Goal: Task Accomplishment & Management: Use online tool/utility

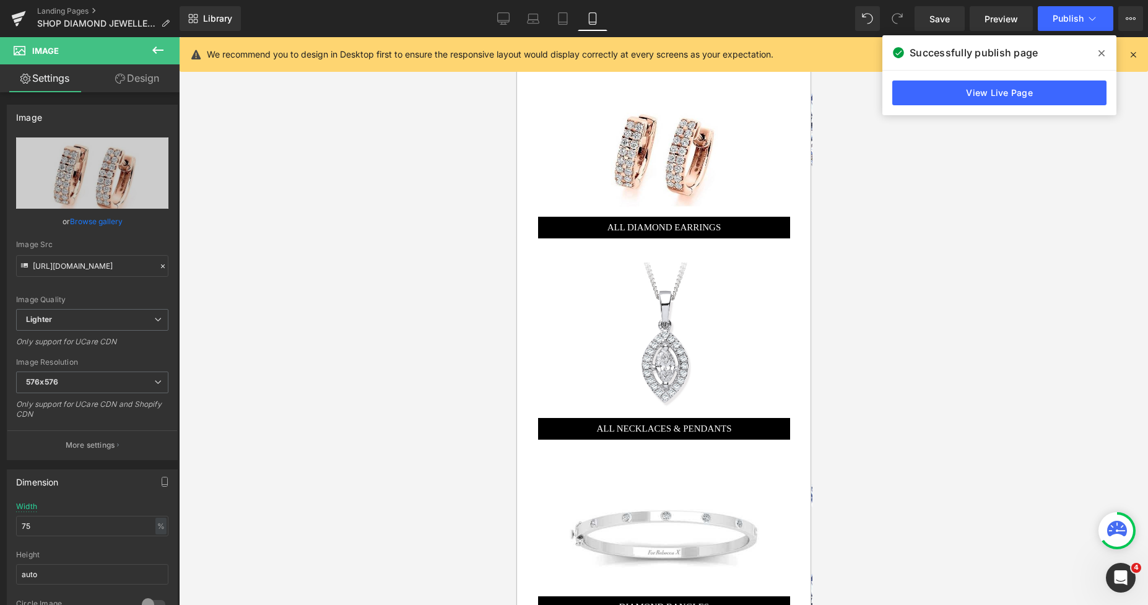
scroll to position [499, 0]
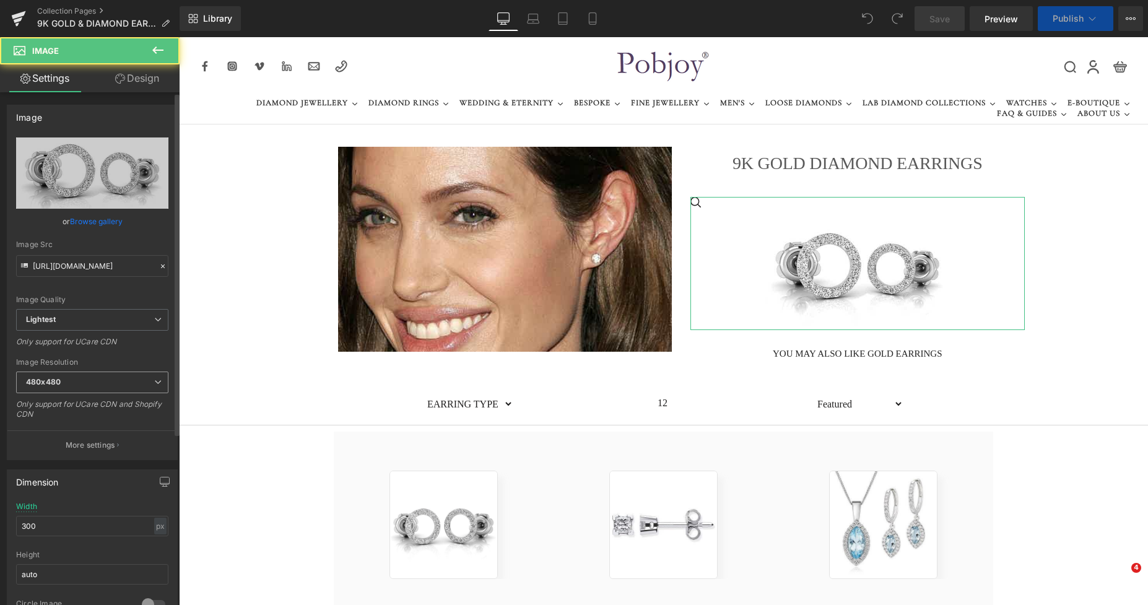
click at [80, 384] on span "480x480" at bounding box center [92, 383] width 152 height 22
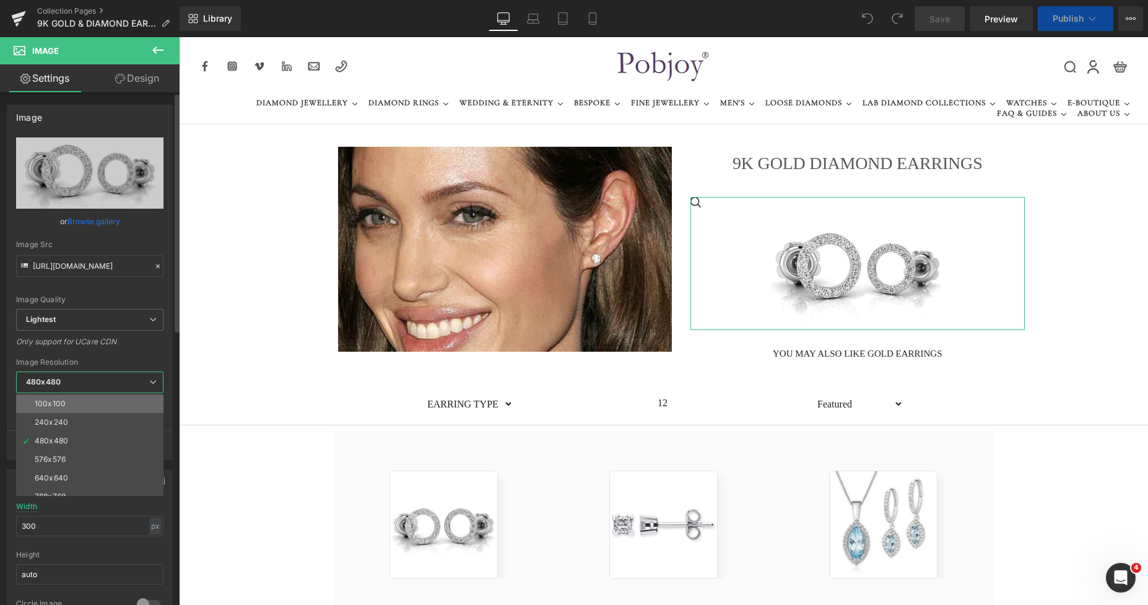
click at [76, 408] on li "100x100" at bounding box center [92, 404] width 153 height 19
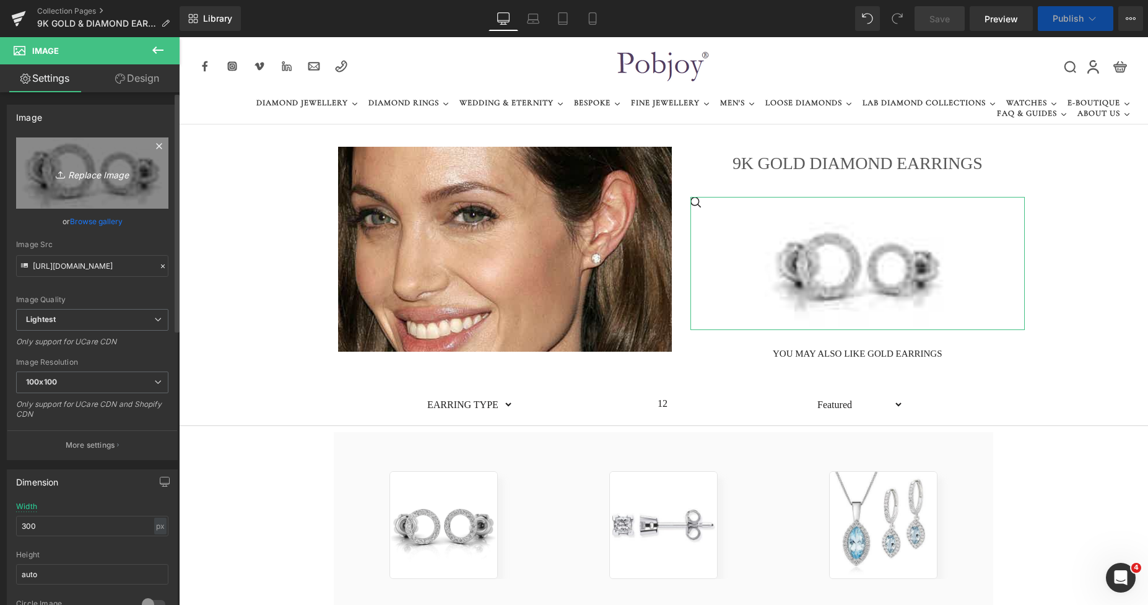
type input "https://ucarecdn.com/b0ac421c-fffd-4797-843d-63560382c8b4/-/format/auto/-/previ…"
click at [102, 186] on link "Replace Image" at bounding box center [92, 173] width 152 height 71
type input "C:\fakepath\New Template-Photoroom-Photoroom (59).png"
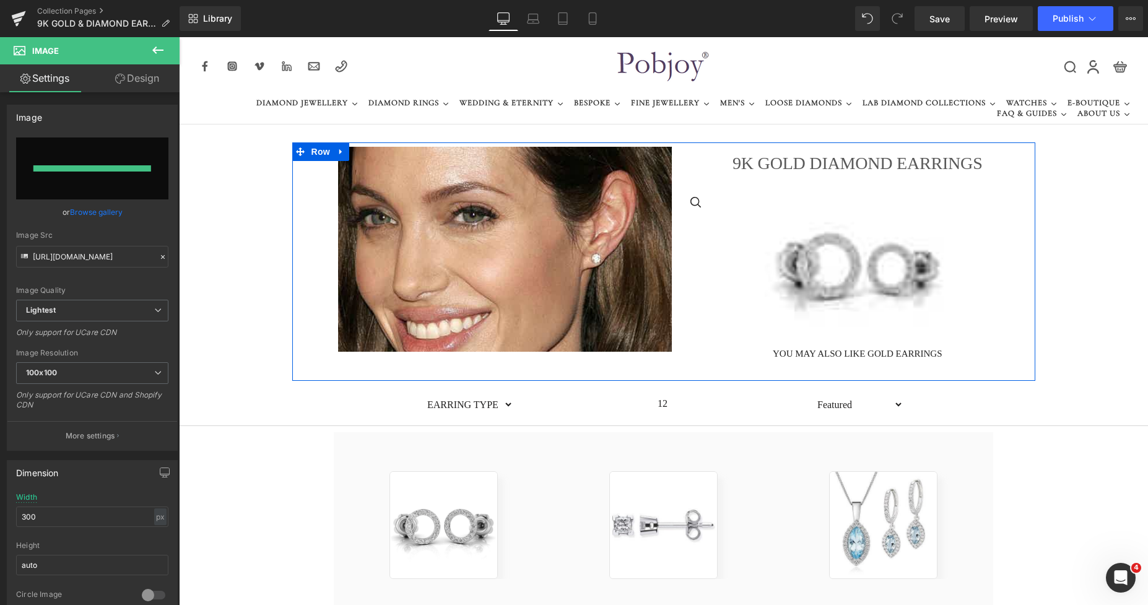
type input "https://ucarecdn.com/794c5b56-1fd6-471c-a584-7857f53ff675/-/format/auto/-/previ…"
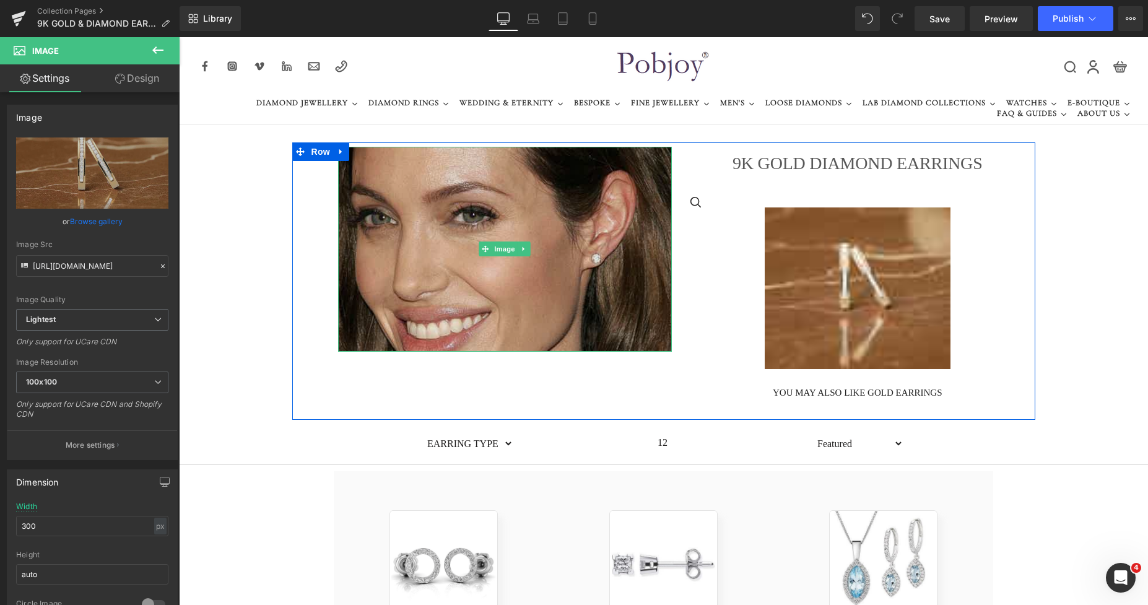
click at [556, 237] on img at bounding box center [505, 249] width 335 height 205
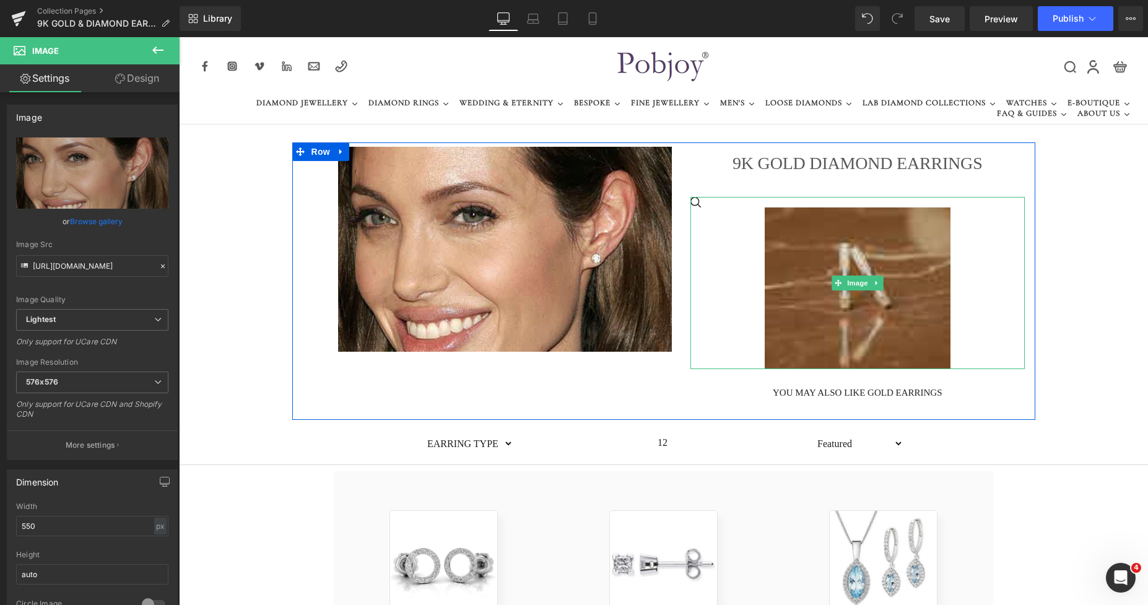
click at [765, 248] on img at bounding box center [858, 289] width 186 height 162
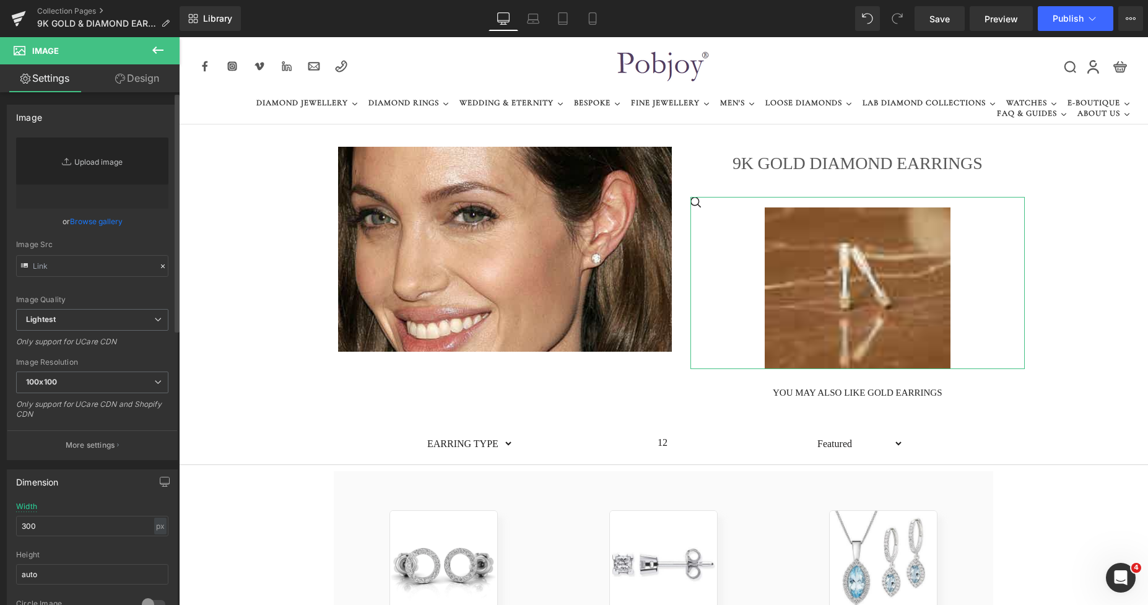
click at [98, 154] on link "Replace Image" at bounding box center [92, 173] width 152 height 71
type input "https://ucarecdn.com/794c5b56-1fd6-471c-a584-7857f53ff675/-/format/auto/-/previ…"
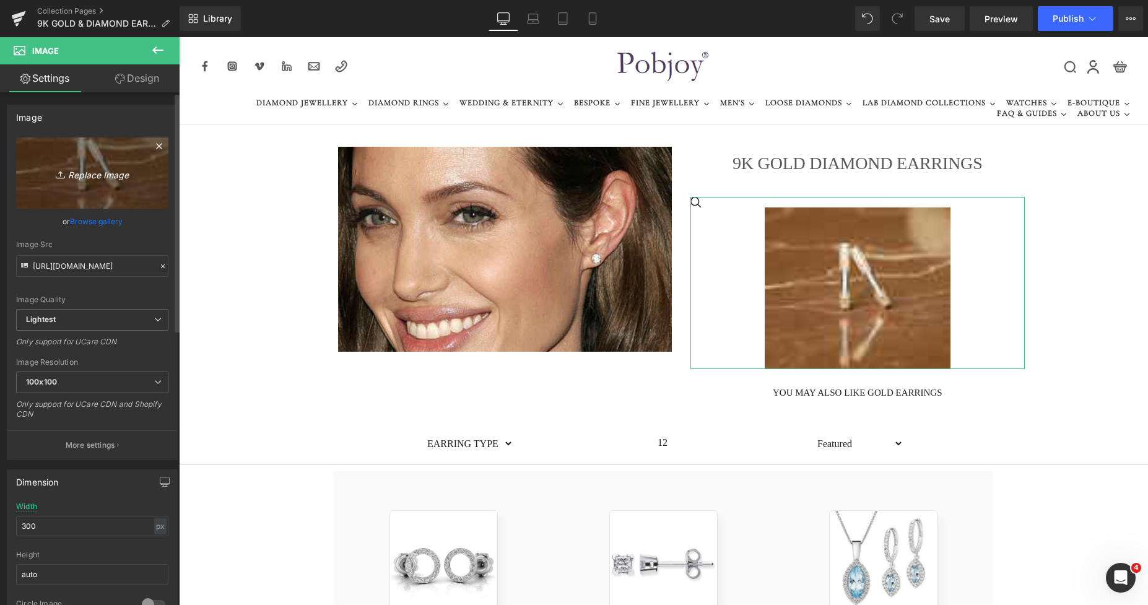
type input "C:\fakepath\New Template-Photoroom-Photoroom (59).png"
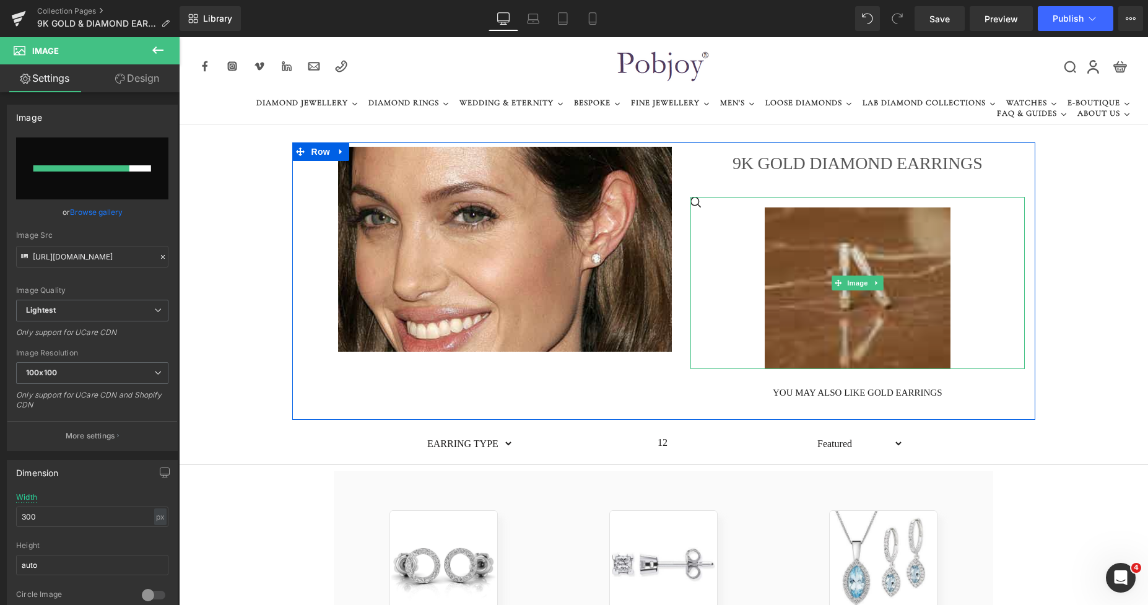
click at [880, 282] on img at bounding box center [858, 289] width 186 height 162
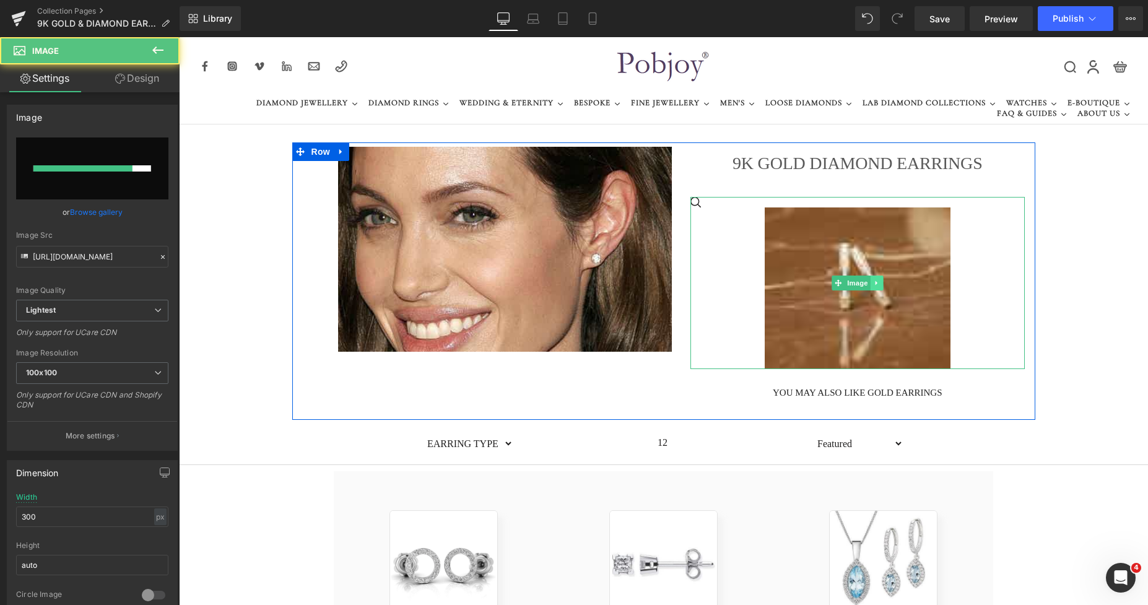
click at [878, 287] on link at bounding box center [877, 283] width 13 height 15
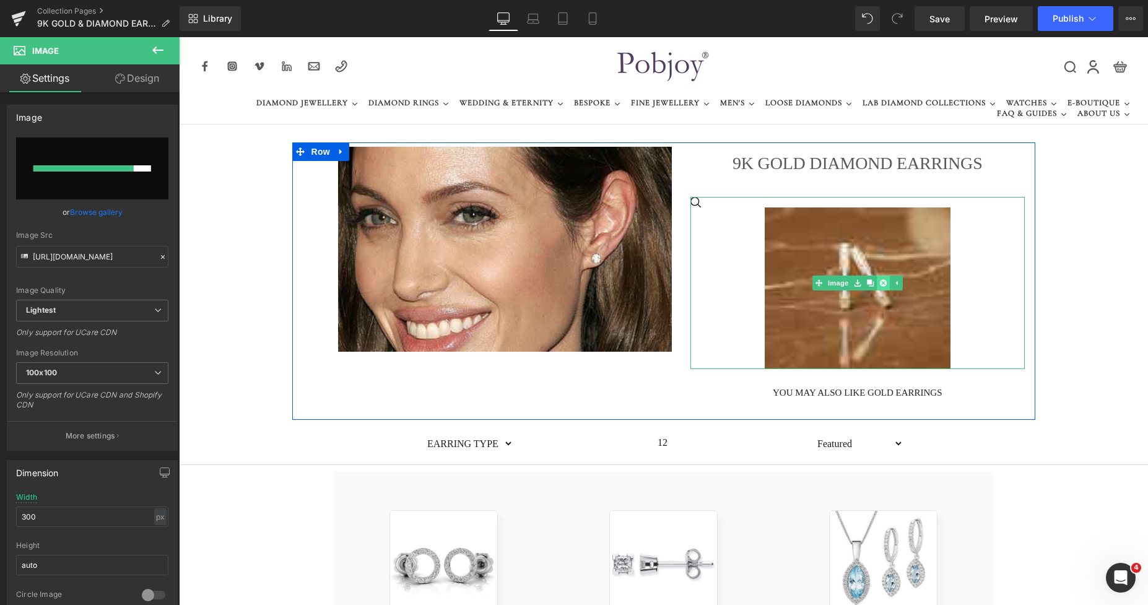
click at [880, 287] on link at bounding box center [883, 283] width 13 height 15
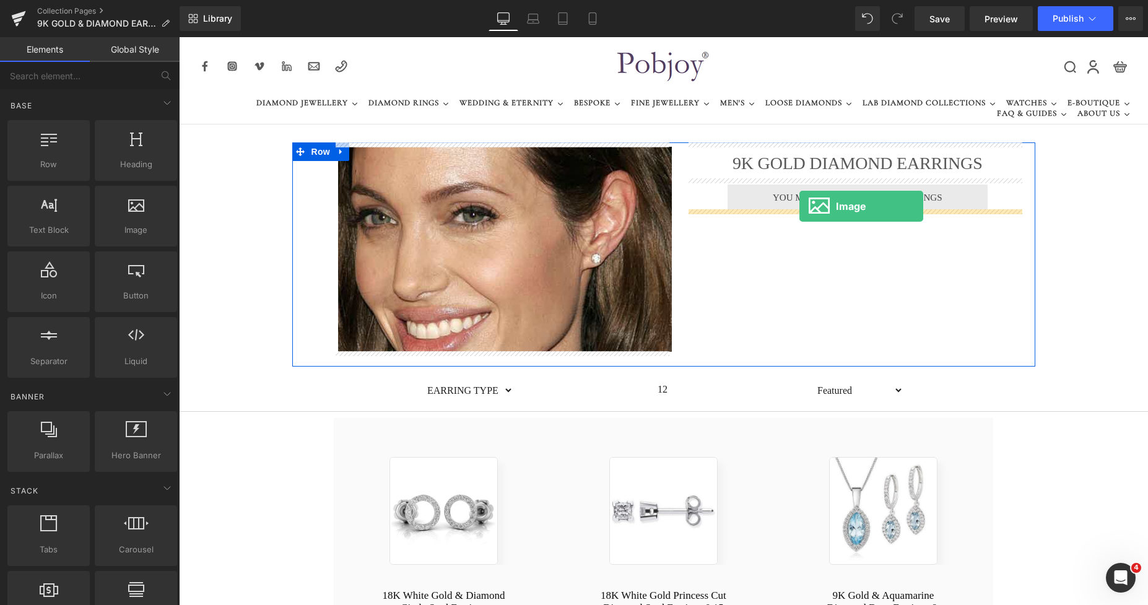
drag, startPoint x: 317, startPoint y: 251, endPoint x: 800, endPoint y: 206, distance: 484.6
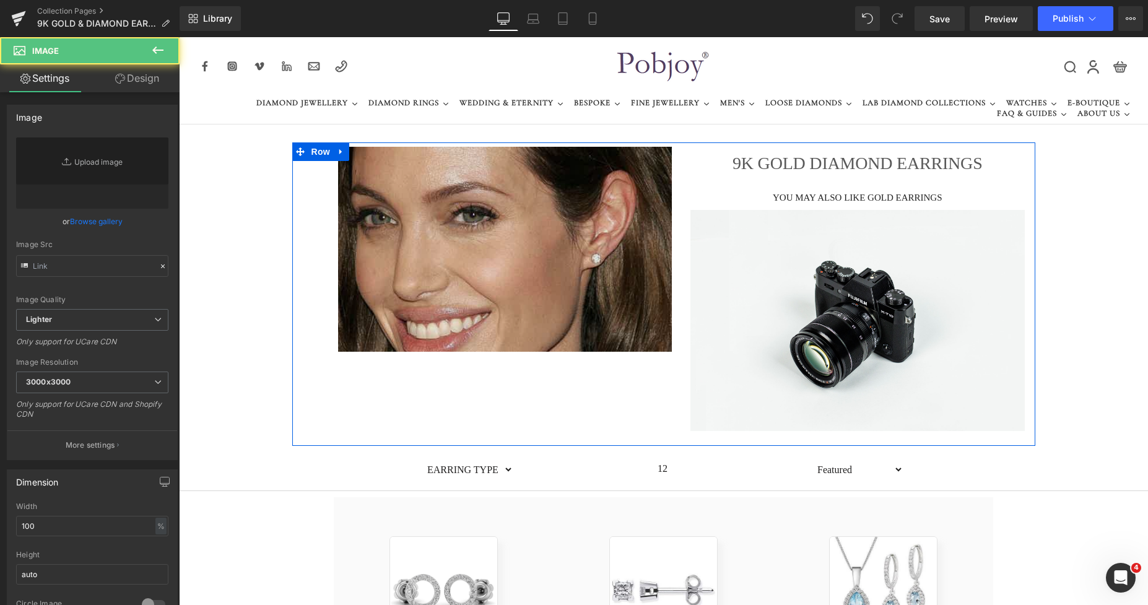
type input "//d1um8515vdn9kb.cloudfront.net/images/parallax.jpg"
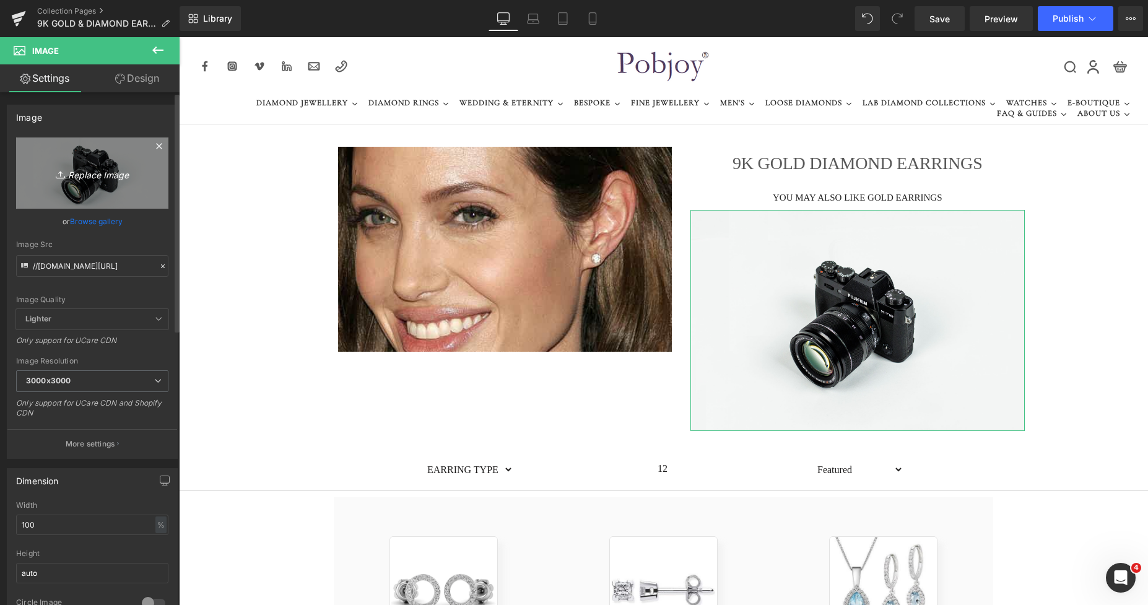
click at [112, 180] on icon "Replace Image" at bounding box center [92, 172] width 99 height 15
type input "C:\fakepath\New Template-Photoroom-Photoroom (59).png"
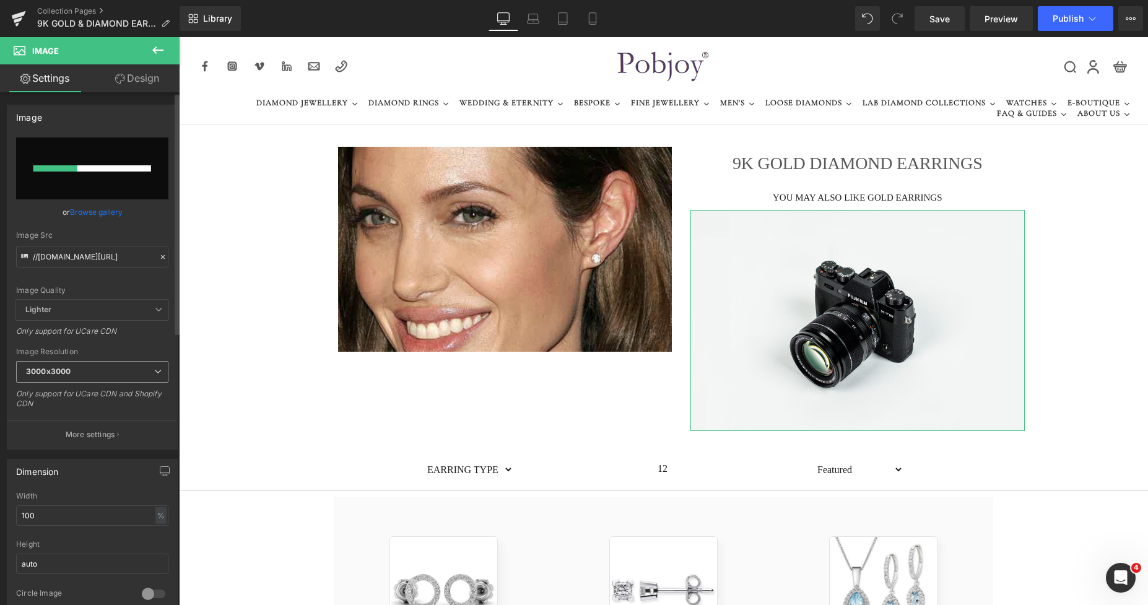
click at [105, 375] on span "3000x3000" at bounding box center [92, 372] width 152 height 22
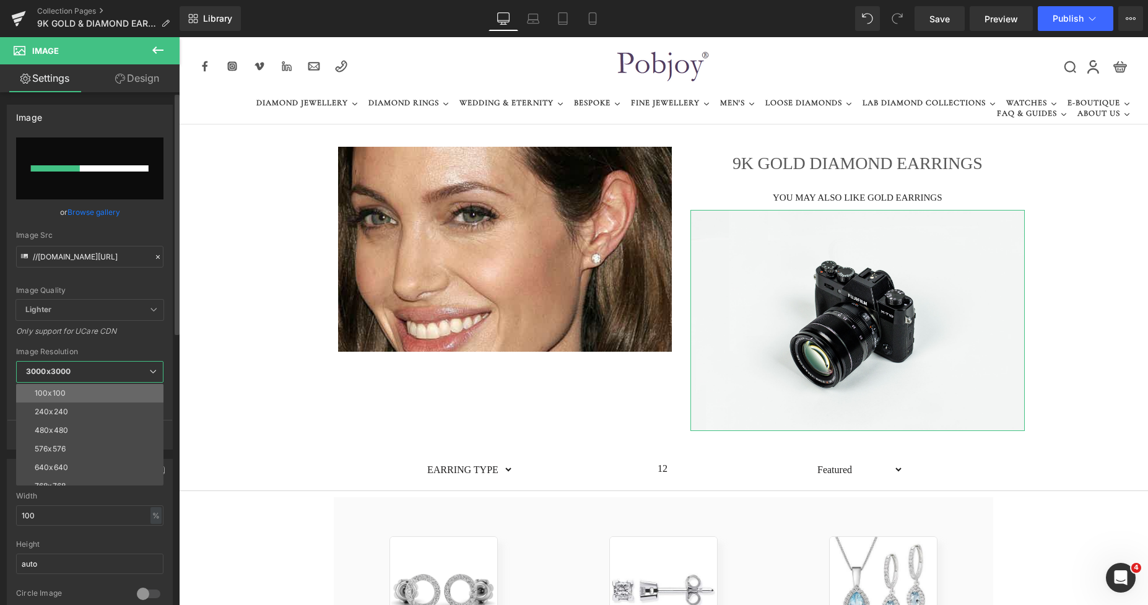
click at [84, 392] on li "100x100" at bounding box center [92, 393] width 153 height 19
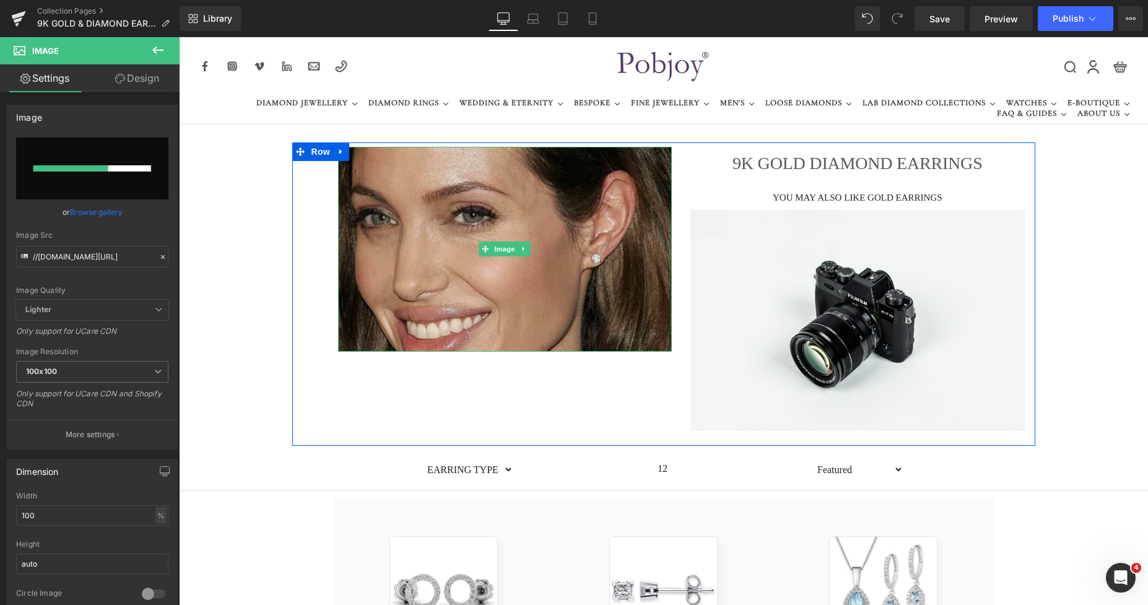
click at [398, 240] on img at bounding box center [505, 249] width 335 height 205
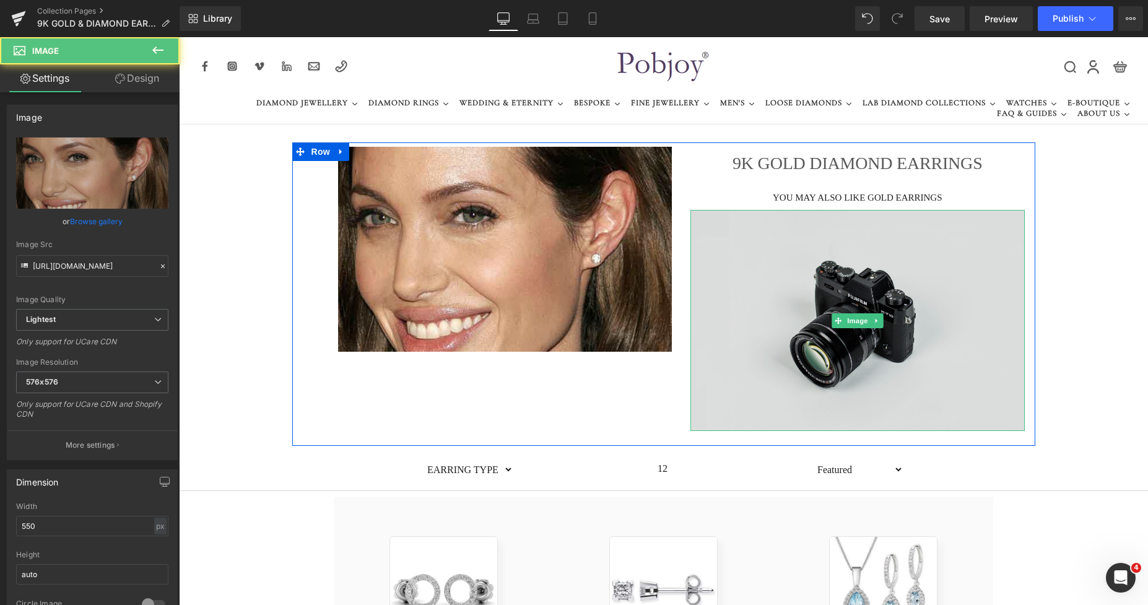
click at [815, 261] on img at bounding box center [858, 320] width 335 height 221
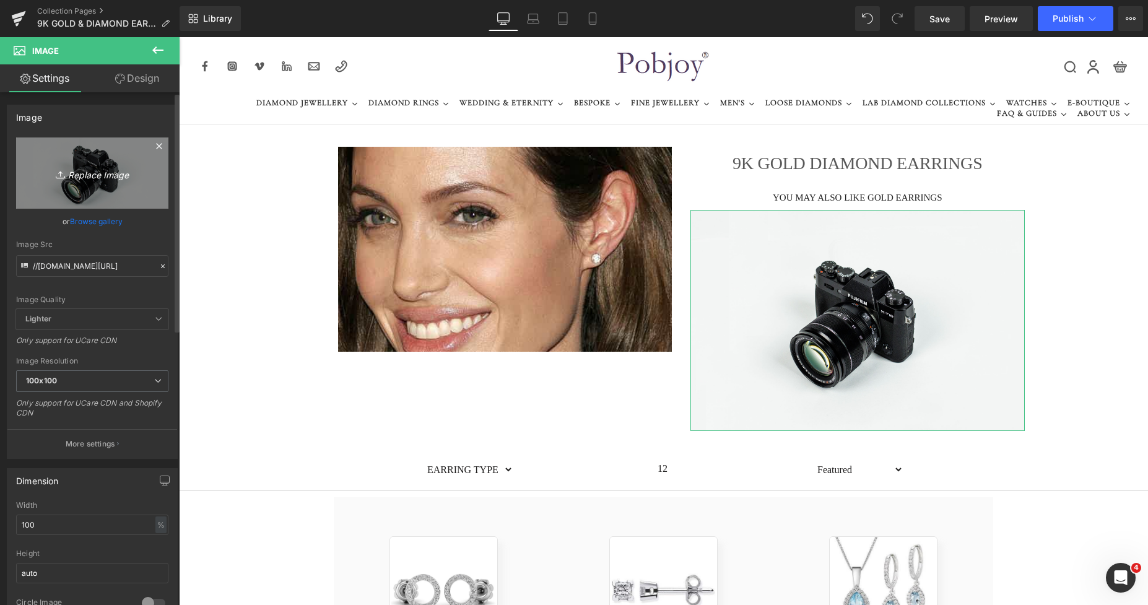
click at [129, 198] on link "Replace Image" at bounding box center [92, 173] width 152 height 71
type input "C:\fakepath\New Template-Photoroom-Photoroom (59).png"
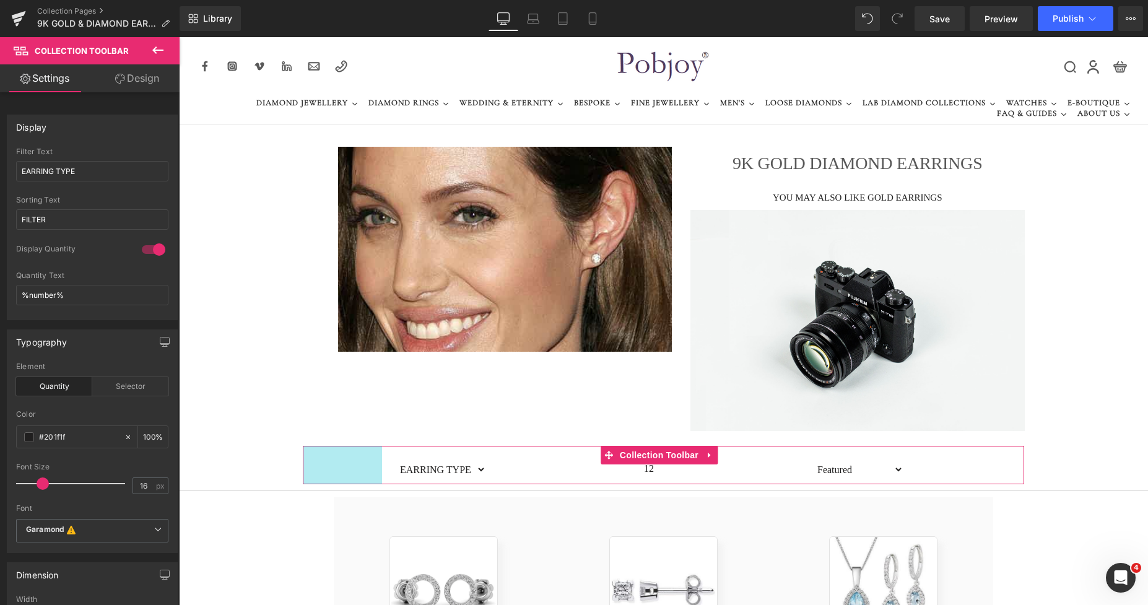
drag, startPoint x: 341, startPoint y: 460, endPoint x: 930, endPoint y: 486, distance: 590.3
click at [320, 458] on div "128px" at bounding box center [342, 465] width 79 height 38
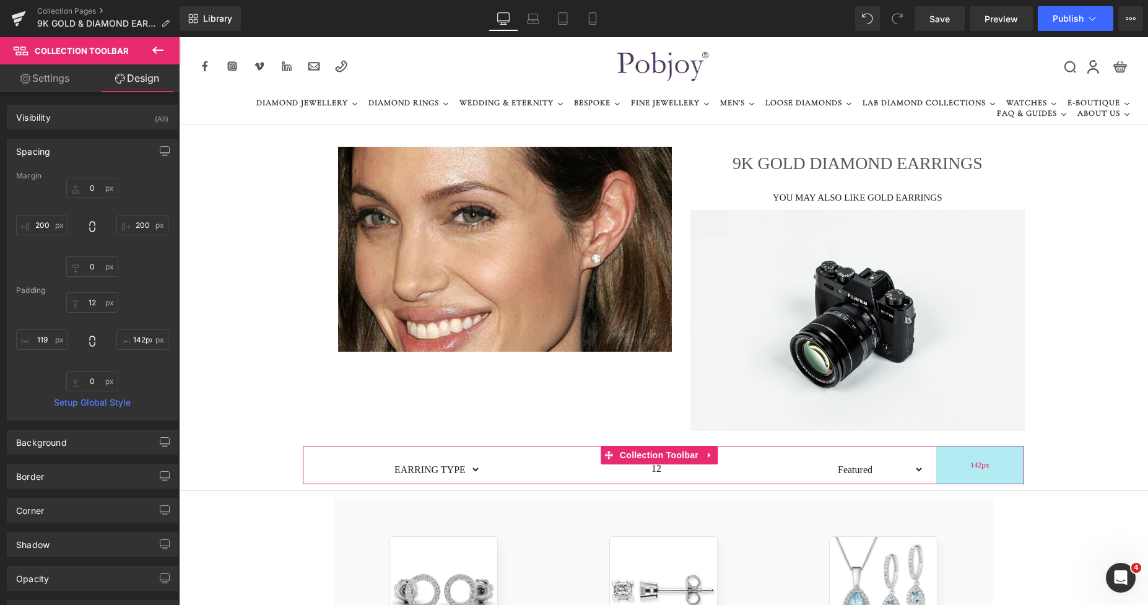
type input "133px"
drag, startPoint x: 976, startPoint y: 462, endPoint x: 1000, endPoint y: 466, distance: 24.5
click at [1002, 466] on div "133px" at bounding box center [983, 465] width 82 height 38
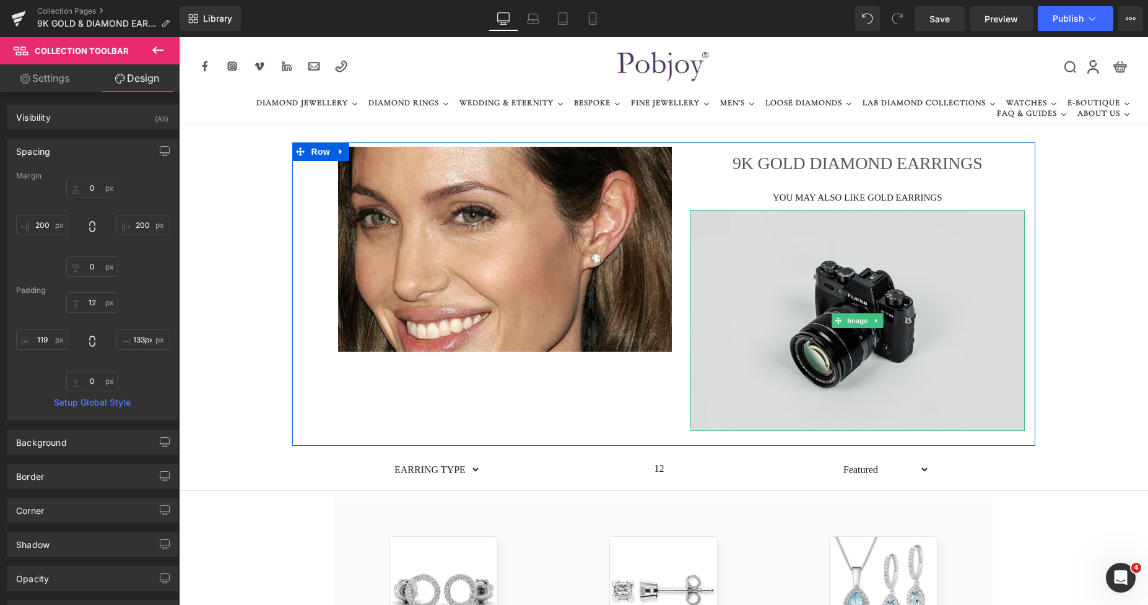
click at [792, 308] on img at bounding box center [858, 320] width 335 height 221
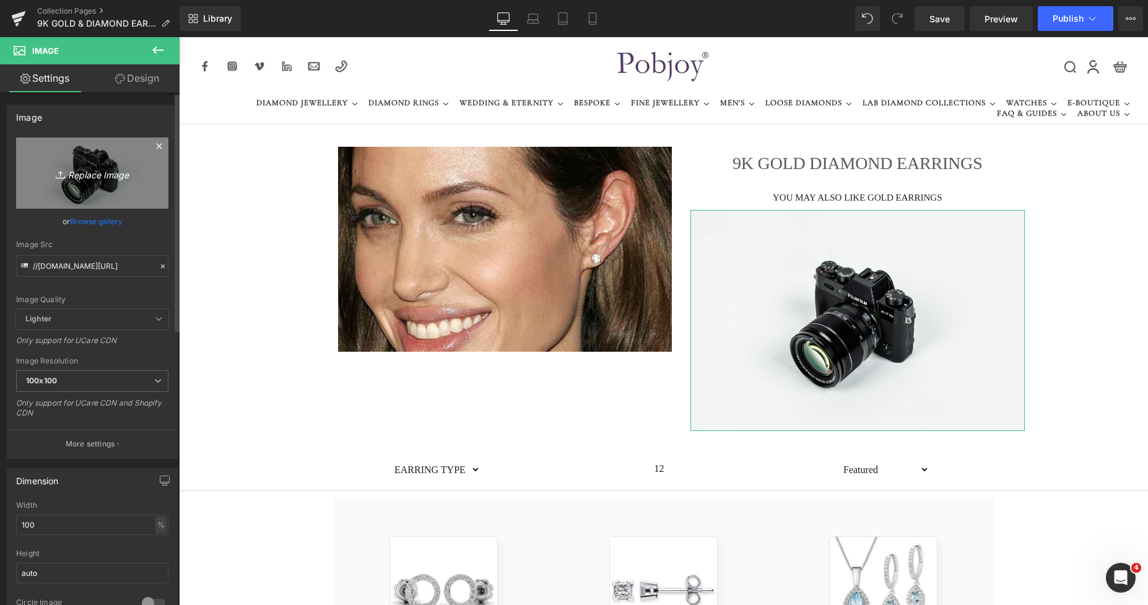
click at [120, 185] on link "Replace Image" at bounding box center [92, 173] width 152 height 71
type input "C:\fakepath\New Template-Photoroom-Photoroom (59).png"
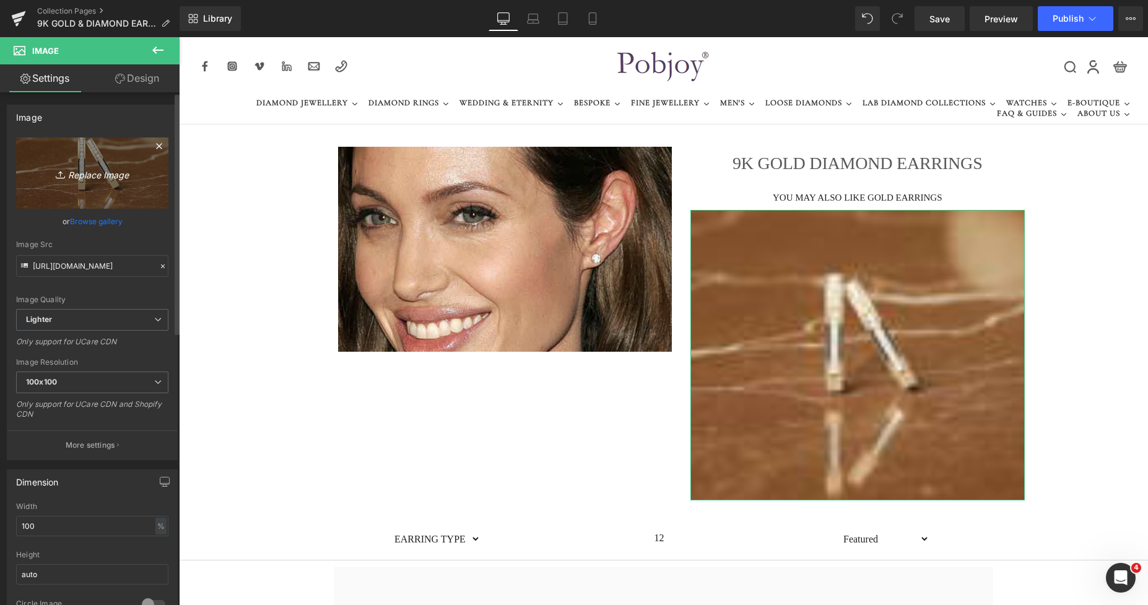
type input "https://ucarecdn.com/399c02a7-1a59-4375-adf0-824706cf034c/-/format/auto/-/previ…"
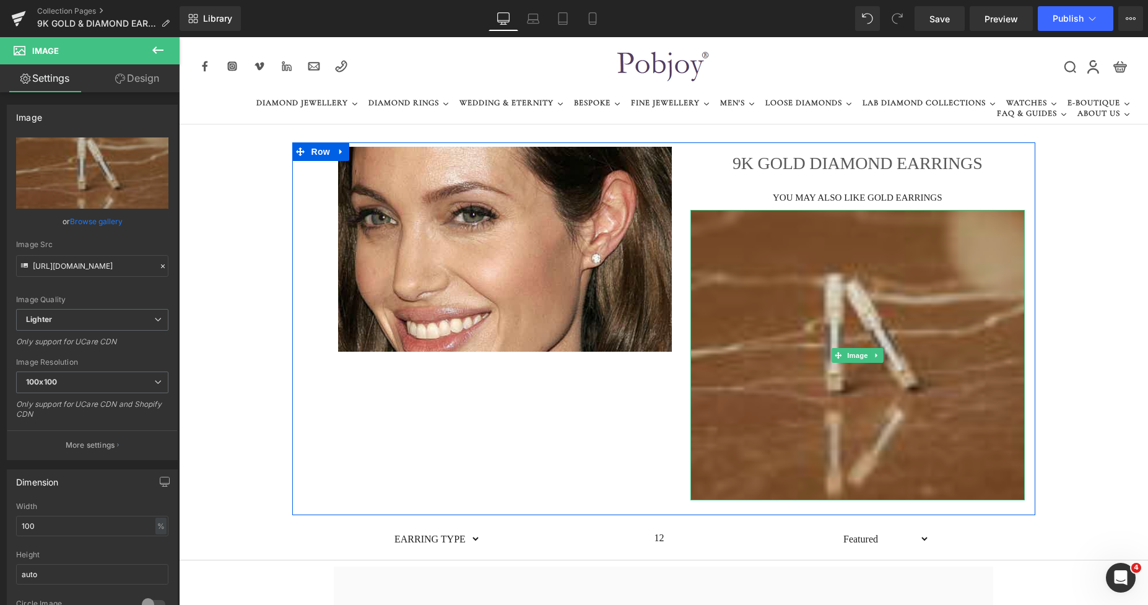
click at [722, 261] on img at bounding box center [858, 355] width 335 height 291
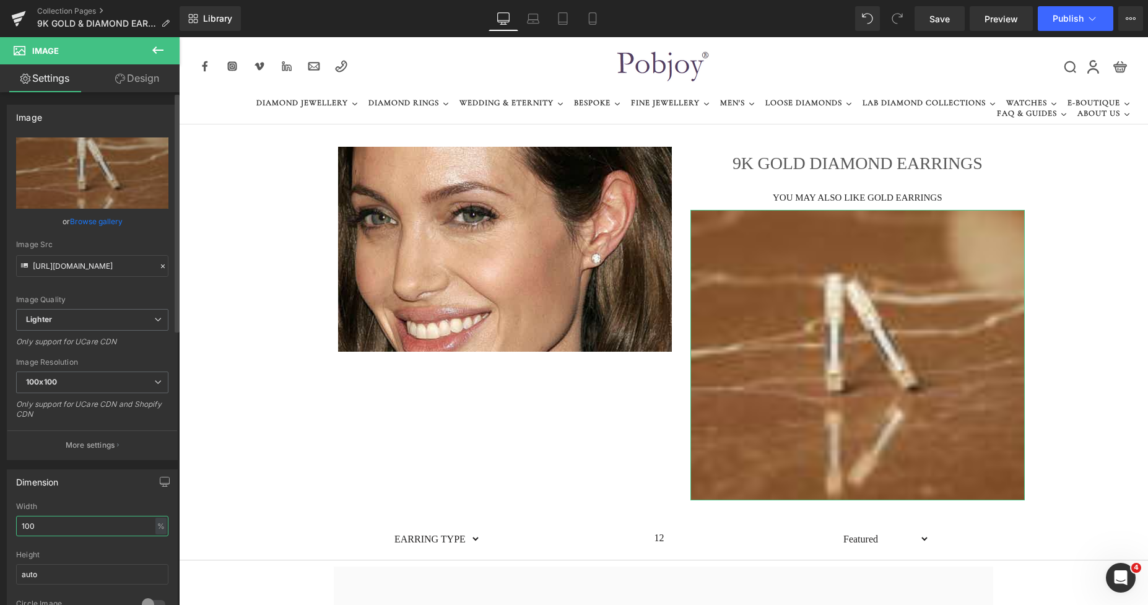
drag, startPoint x: 61, startPoint y: 522, endPoint x: 9, endPoint y: 525, distance: 52.7
click at [9, 525] on div "100% Width 100 % % px auto Height auto 0 Circle Image" at bounding box center [92, 564] width 170 height 124
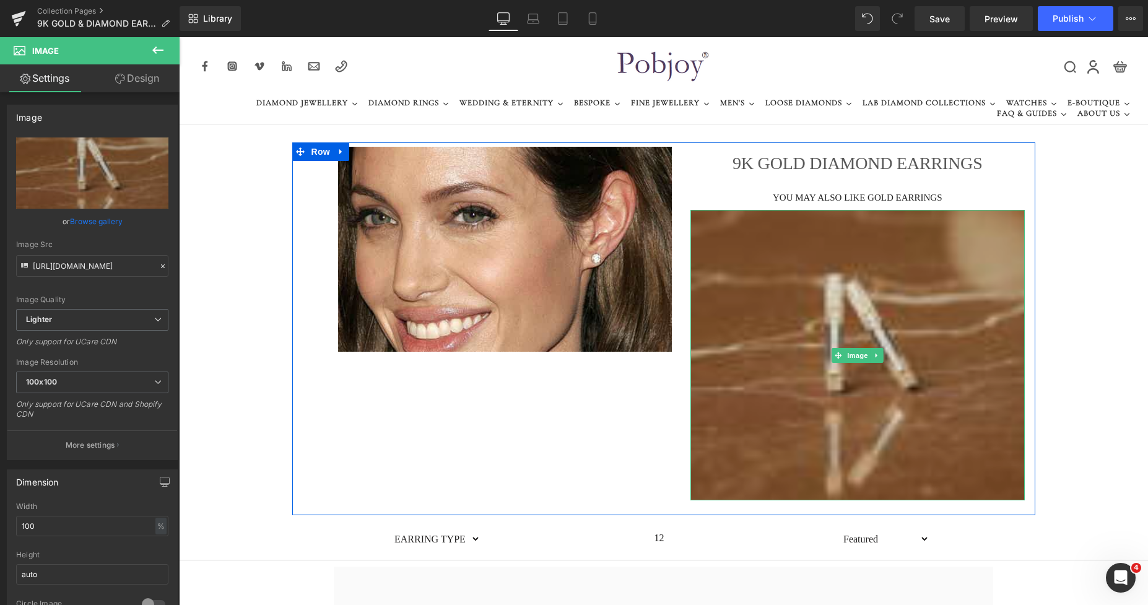
click at [818, 258] on img at bounding box center [858, 355] width 335 height 291
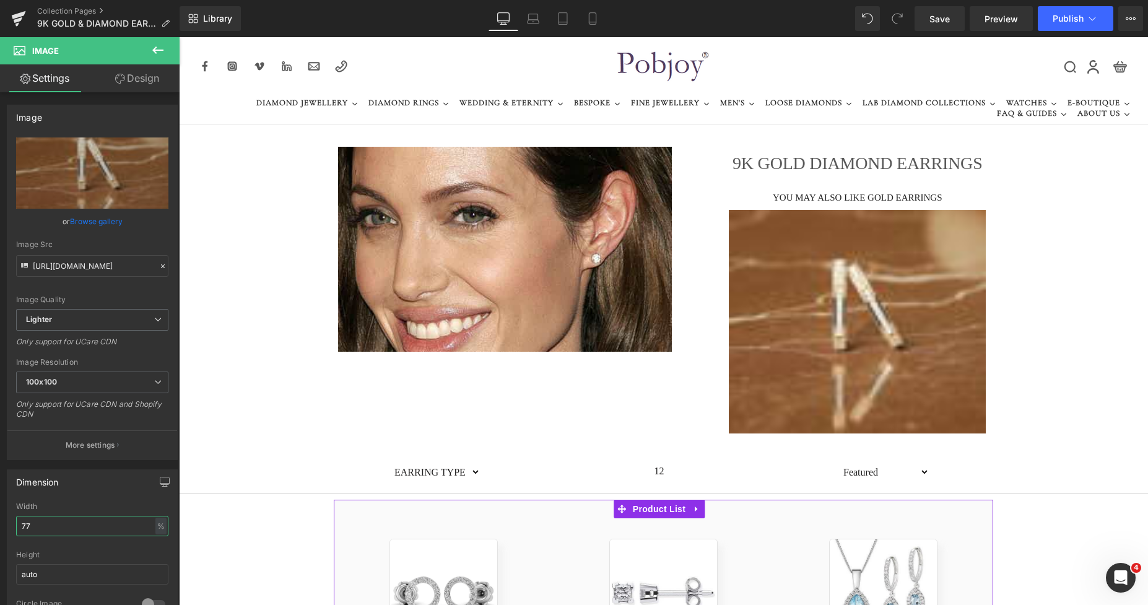
type input "7"
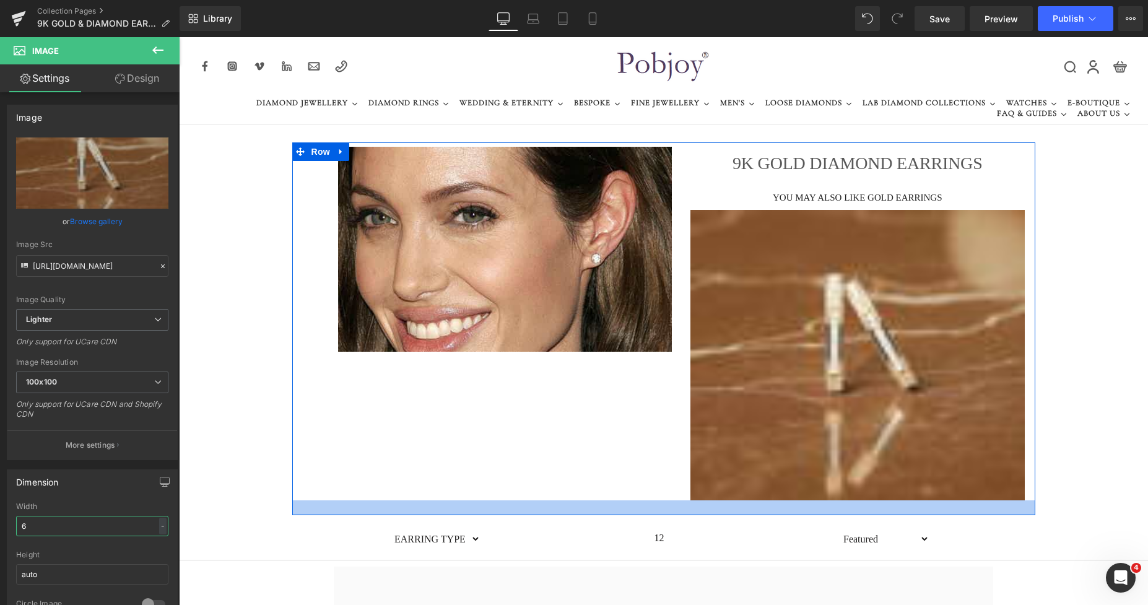
type input "67"
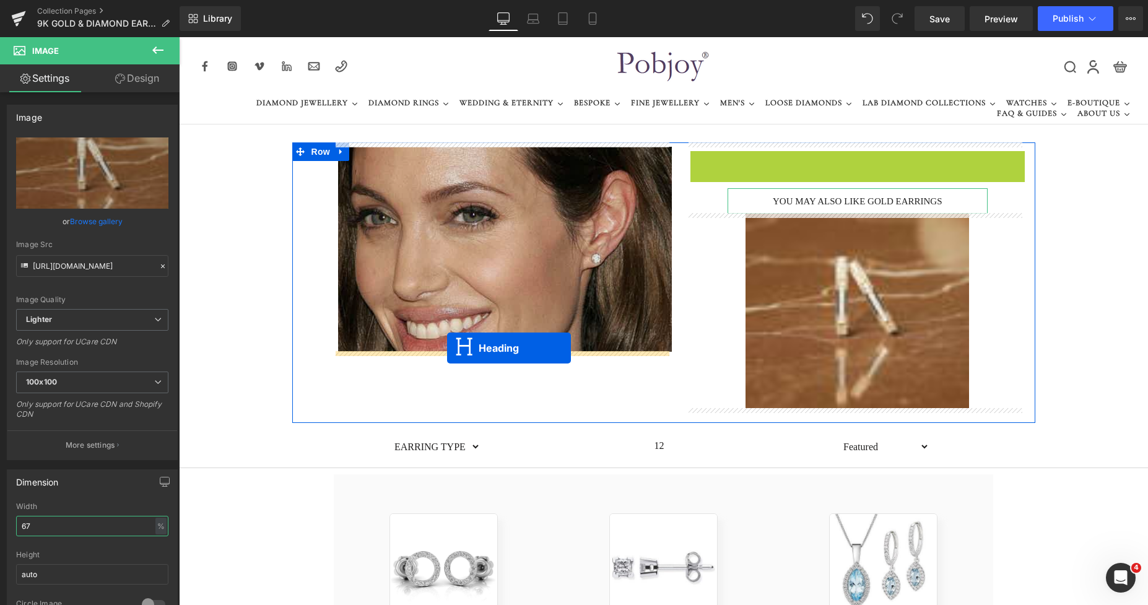
drag, startPoint x: 821, startPoint y: 161, endPoint x: 447, endPoint y: 348, distance: 418.3
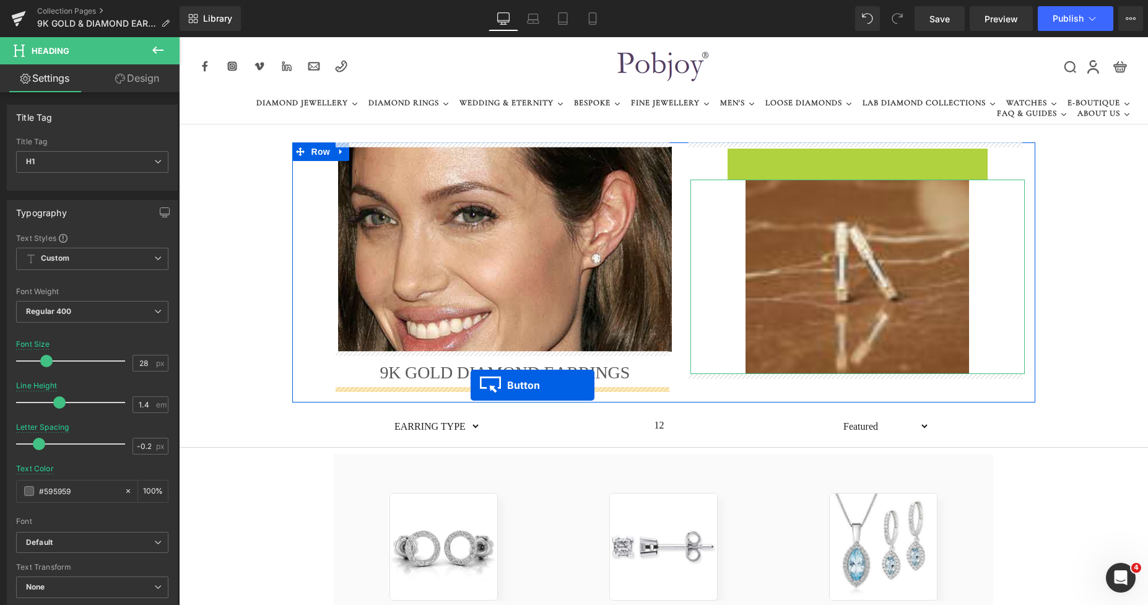
drag, startPoint x: 829, startPoint y: 162, endPoint x: 471, endPoint y: 385, distance: 421.8
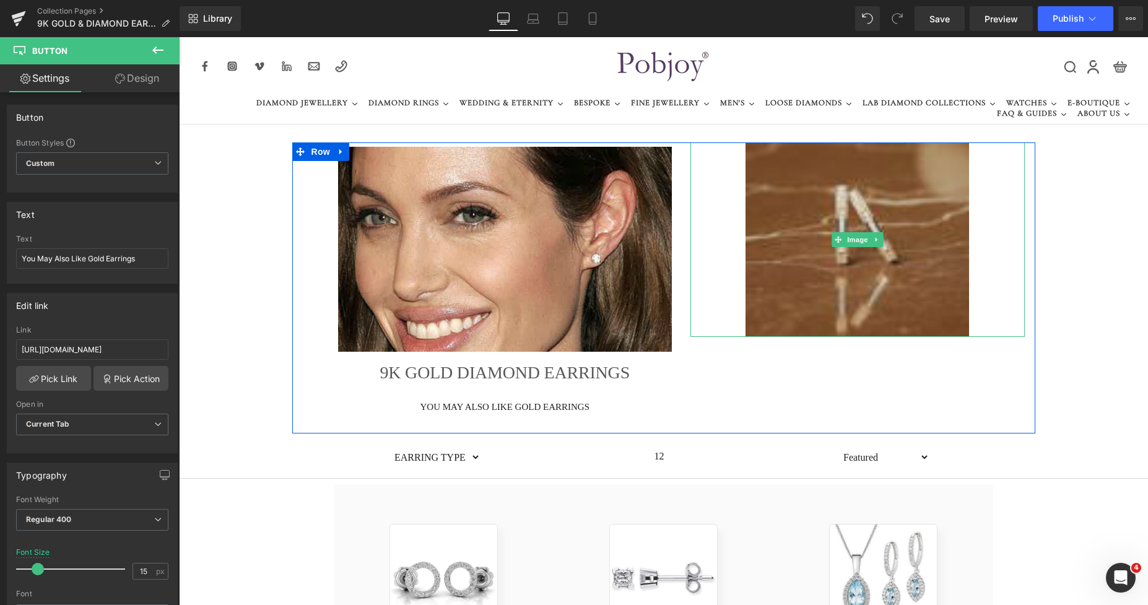
click at [788, 215] on img at bounding box center [858, 239] width 224 height 195
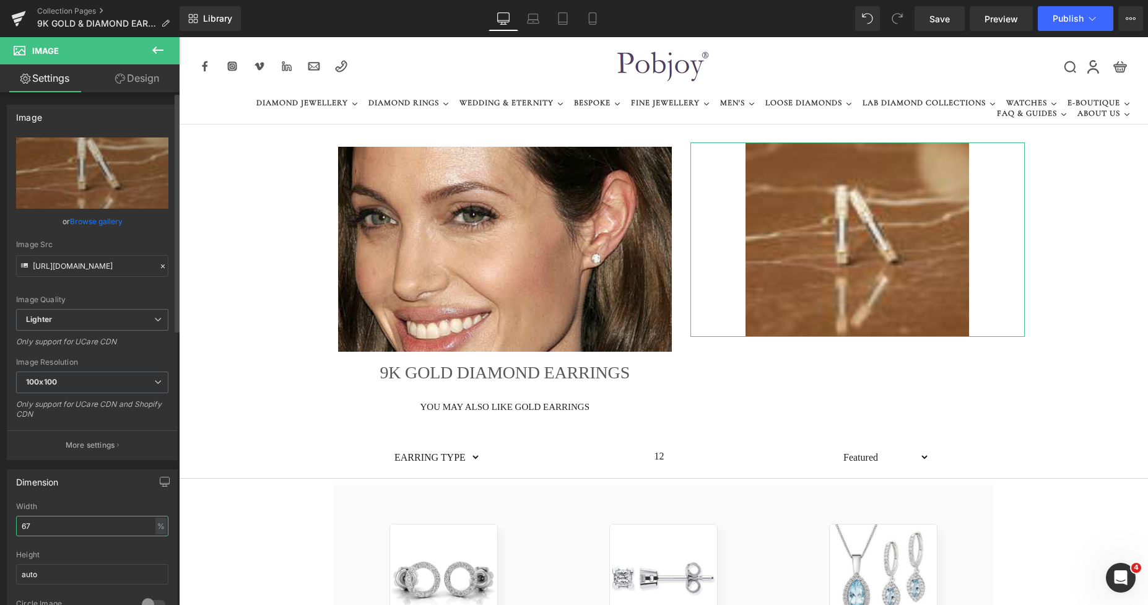
drag, startPoint x: 69, startPoint y: 528, endPoint x: 0, endPoint y: 531, distance: 69.4
click at [0, 531] on div "Dimension 67% Width 67 % % px auto Height auto 0 Circle Image" at bounding box center [92, 543] width 185 height 167
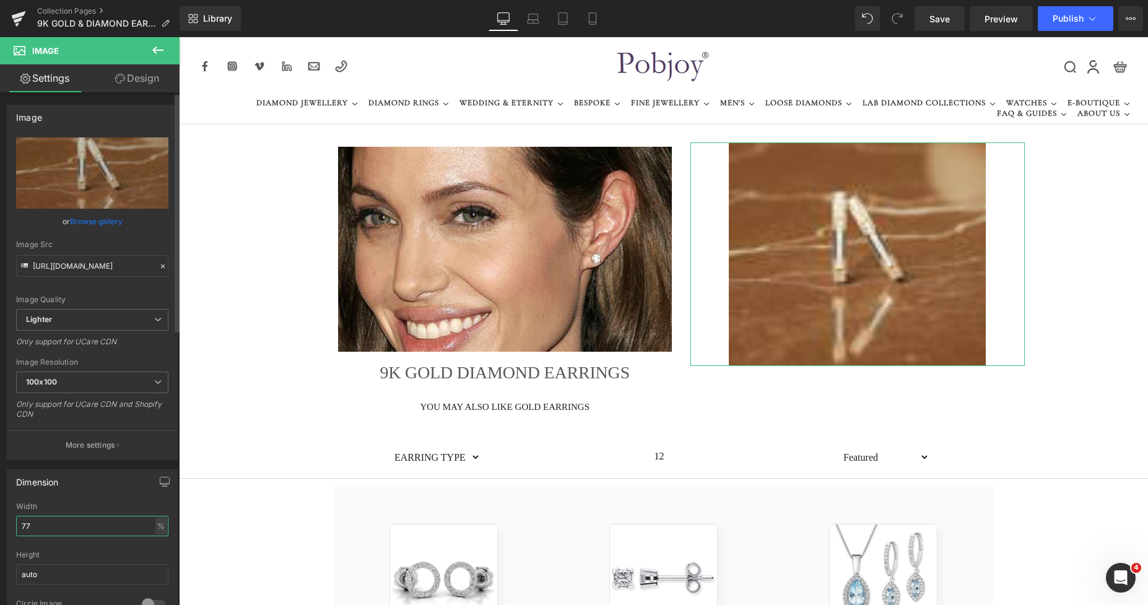
type input "7"
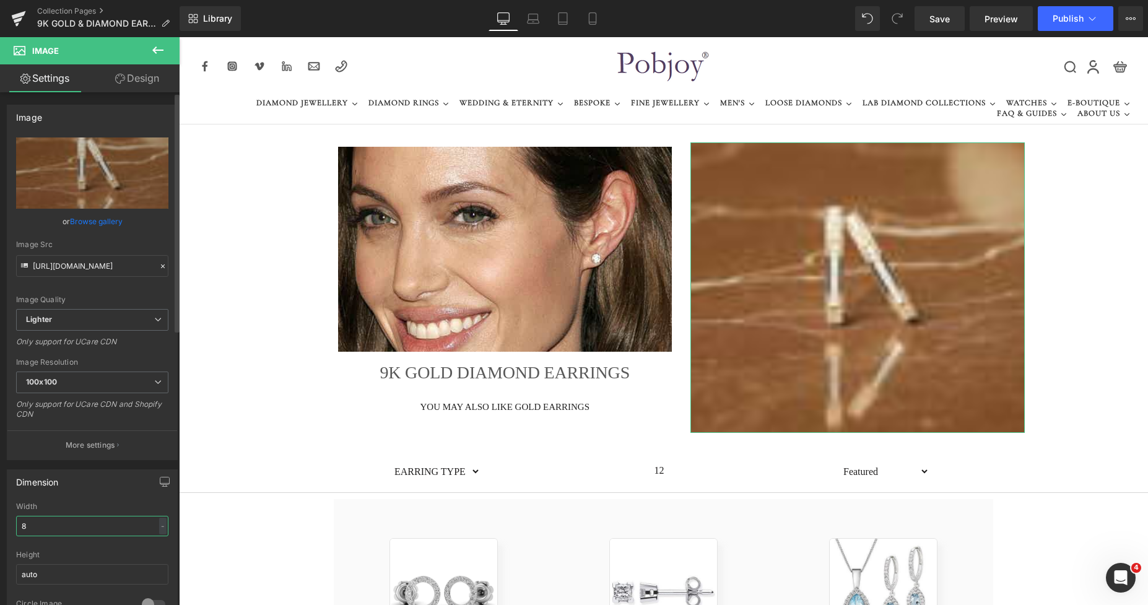
type input "88"
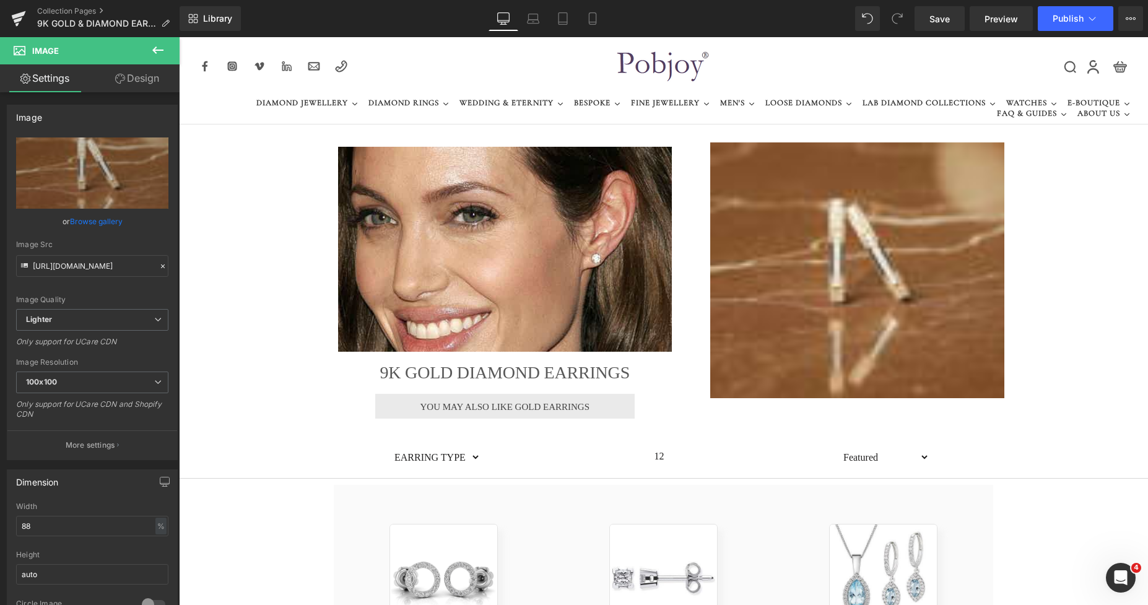
click at [460, 391] on div "Image 9K GOLD DIAMOND EARRINGS Heading You May Also Like Gold Earrings Button" at bounding box center [505, 280] width 353 height 276
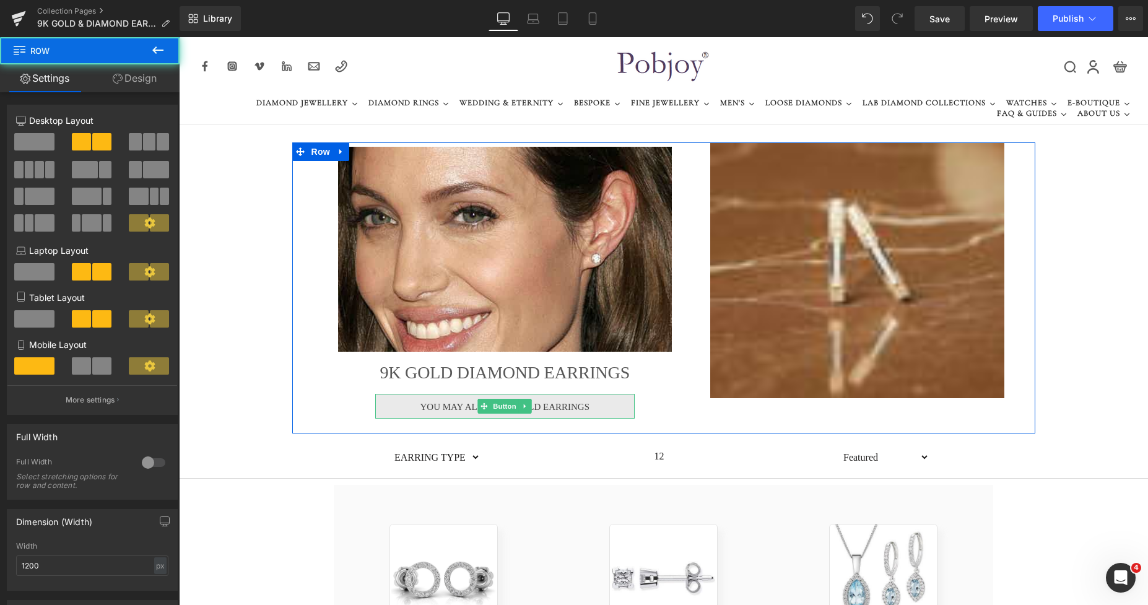
click at [432, 403] on span "You May Also Like Gold Earrings" at bounding box center [505, 407] width 169 height 10
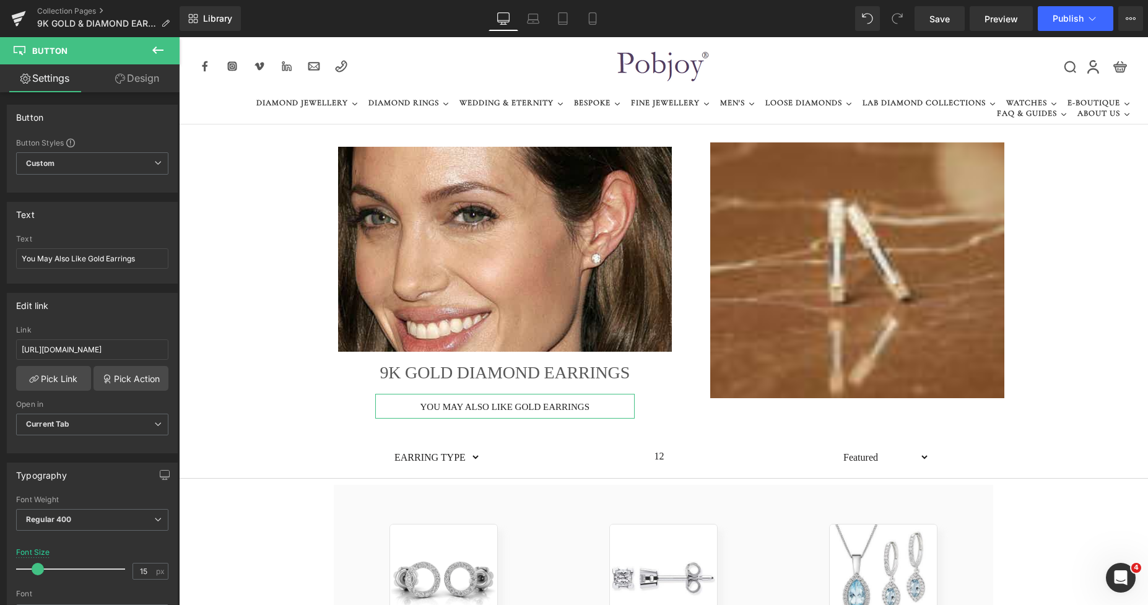
click at [142, 78] on link "Design" at bounding box center [137, 78] width 90 height 28
click at [0, 0] on div "Spacing" at bounding box center [0, 0] width 0 height 0
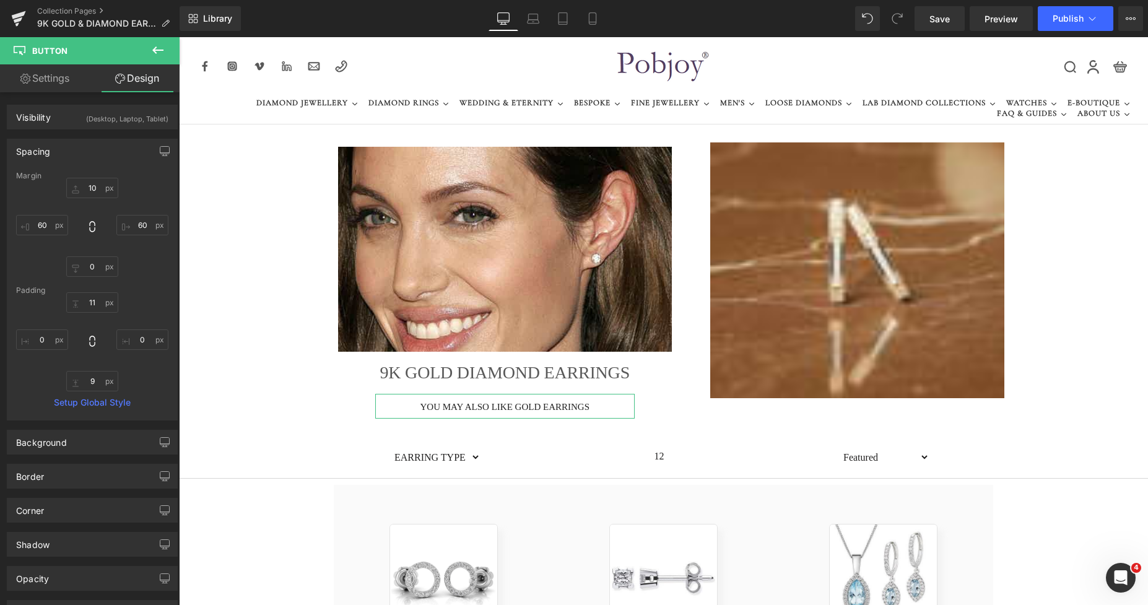
type input "10"
type input "60"
type input "0"
type input "60"
type input "11"
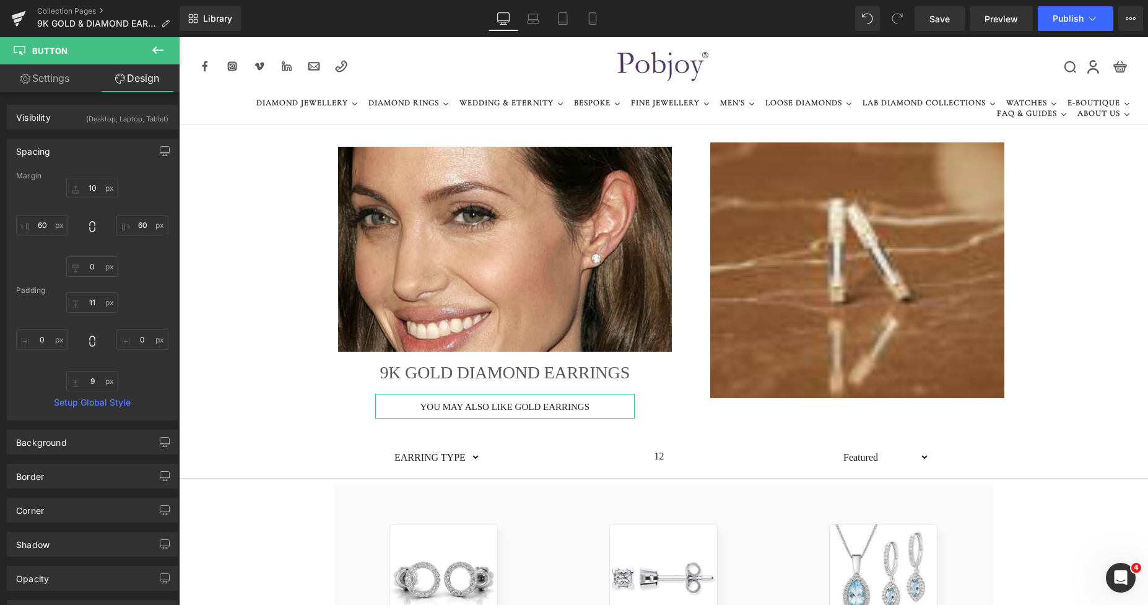
type input "0"
type input "9"
type input "0"
click at [89, 178] on div "Margin" at bounding box center [92, 176] width 152 height 9
click at [91, 186] on input "10" at bounding box center [92, 188] width 52 height 20
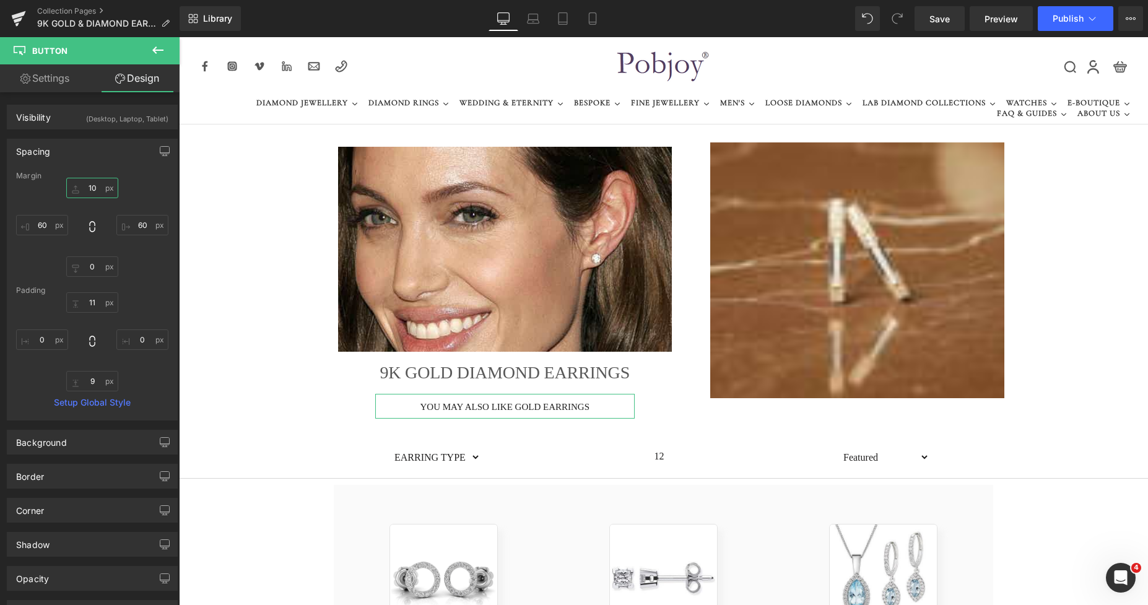
type input "0"
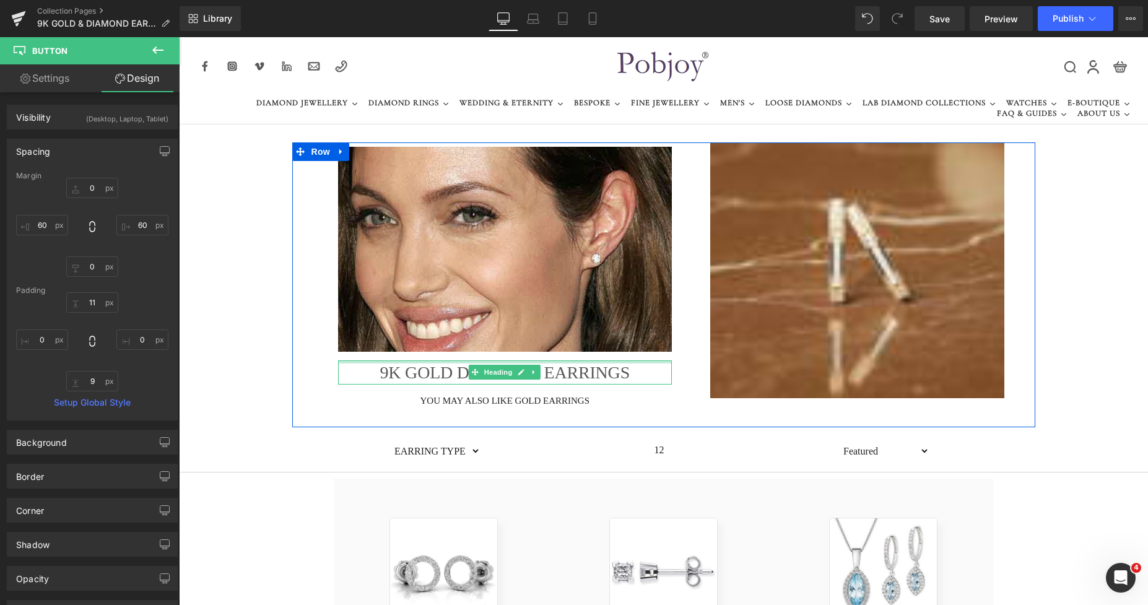
click at [379, 369] on h1 "9K GOLD DIAMOND EARRINGS" at bounding box center [505, 373] width 335 height 24
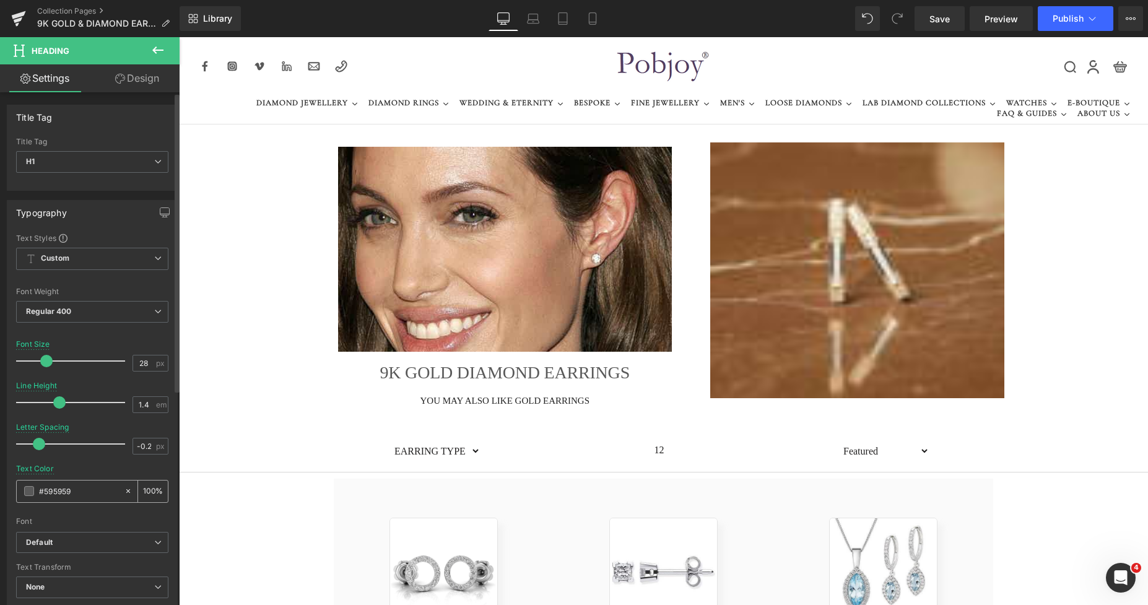
click at [27, 494] on span at bounding box center [29, 491] width 10 height 10
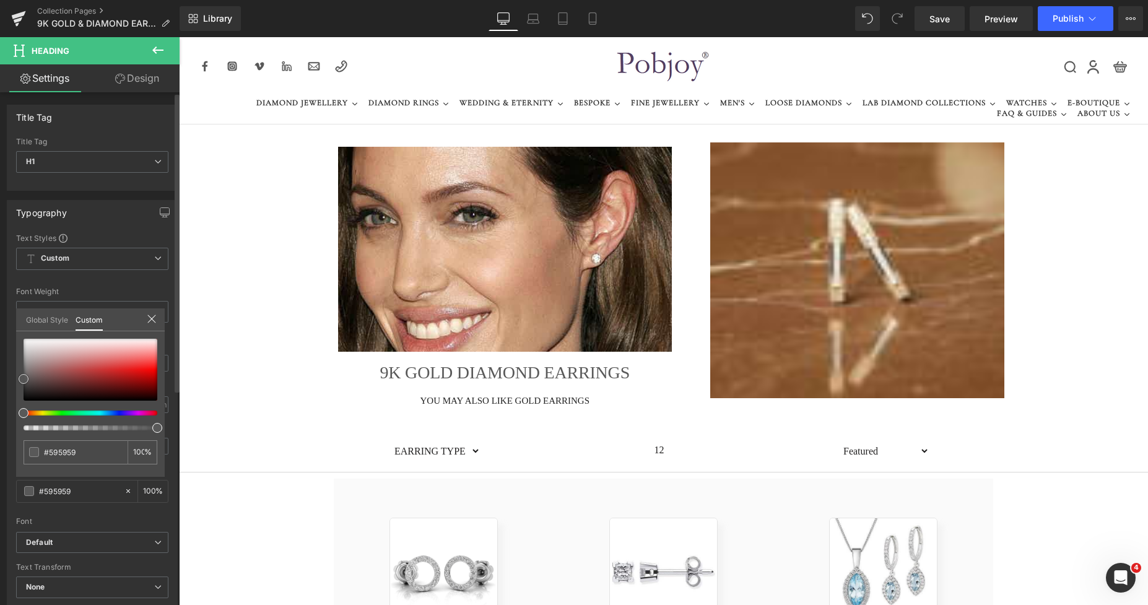
type input "#494545"
type input "#464343"
type input "#363434"
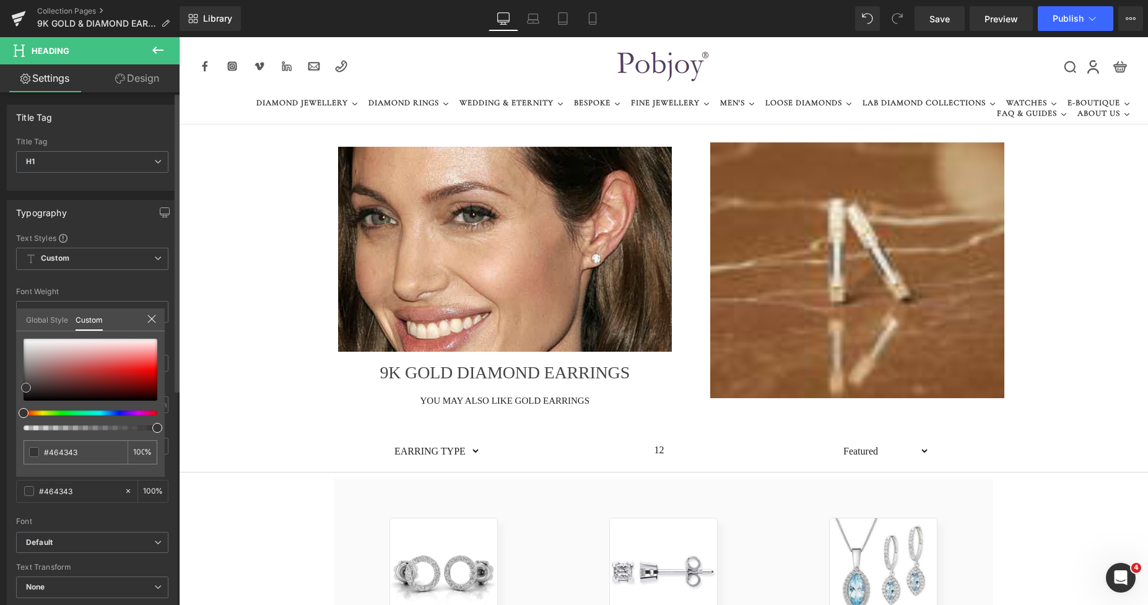
type input "#363434"
type input "#363535"
type input "#333333"
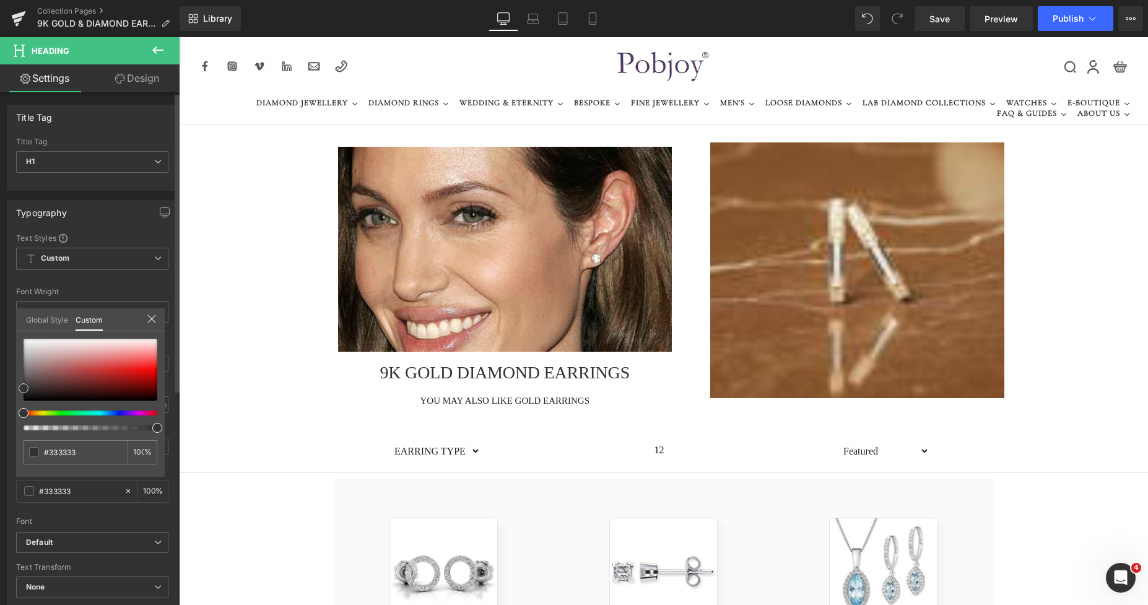
drag, startPoint x: 27, startPoint y: 383, endPoint x: 22, endPoint y: 388, distance: 6.6
click at [24, 388] on div at bounding box center [91, 370] width 134 height 62
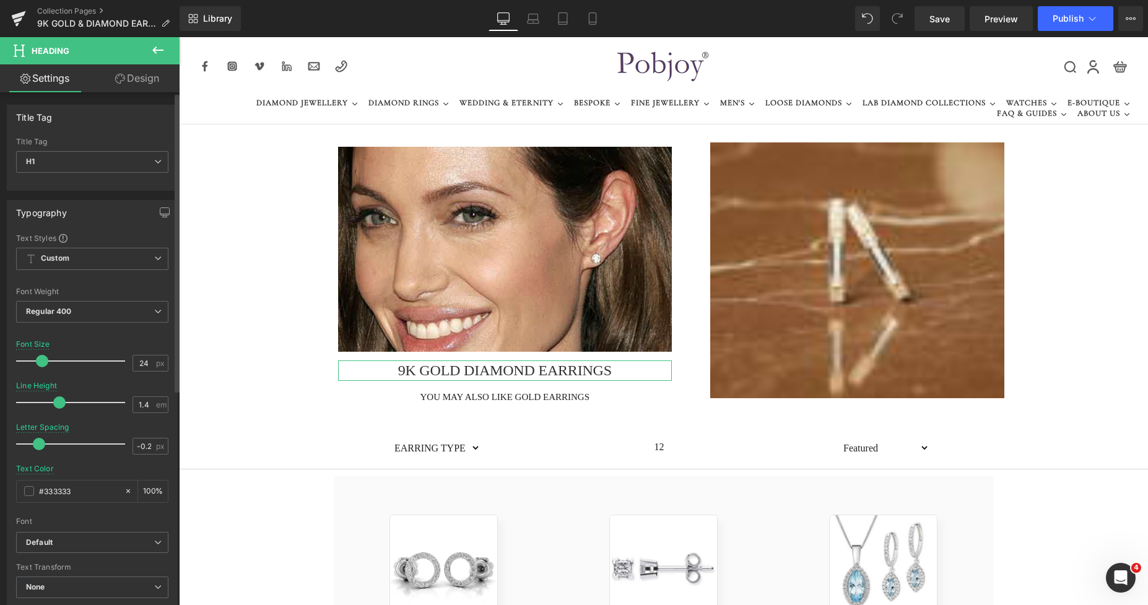
type input "23"
click at [41, 359] on span at bounding box center [41, 361] width 12 height 12
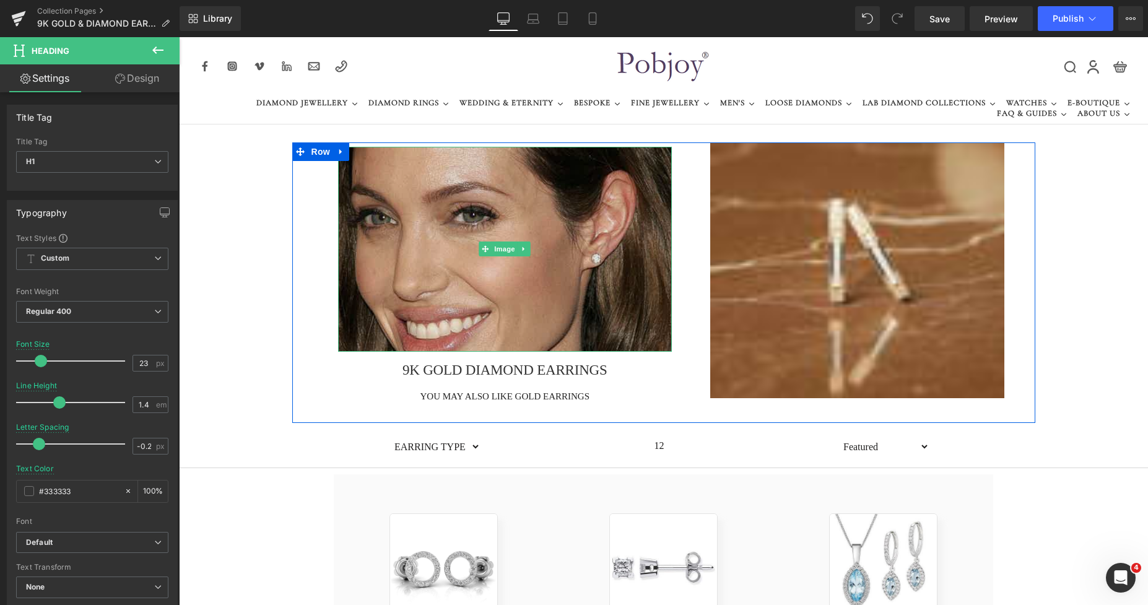
click at [538, 169] on img at bounding box center [505, 249] width 335 height 205
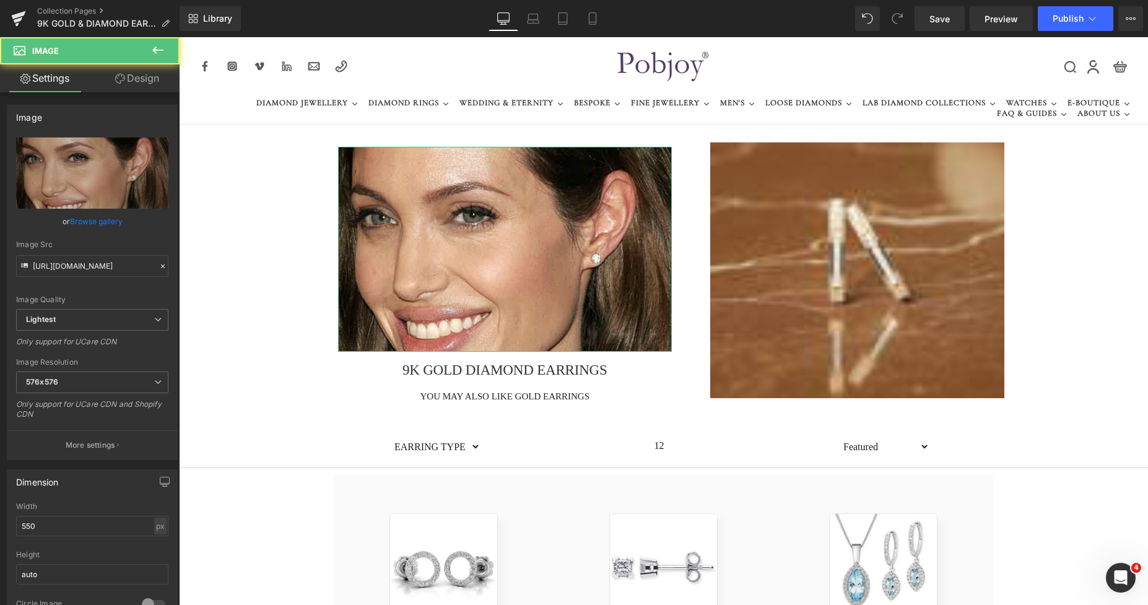
click at [143, 80] on link "Design" at bounding box center [137, 78] width 90 height 28
click at [0, 0] on div "Spacing" at bounding box center [0, 0] width 0 height 0
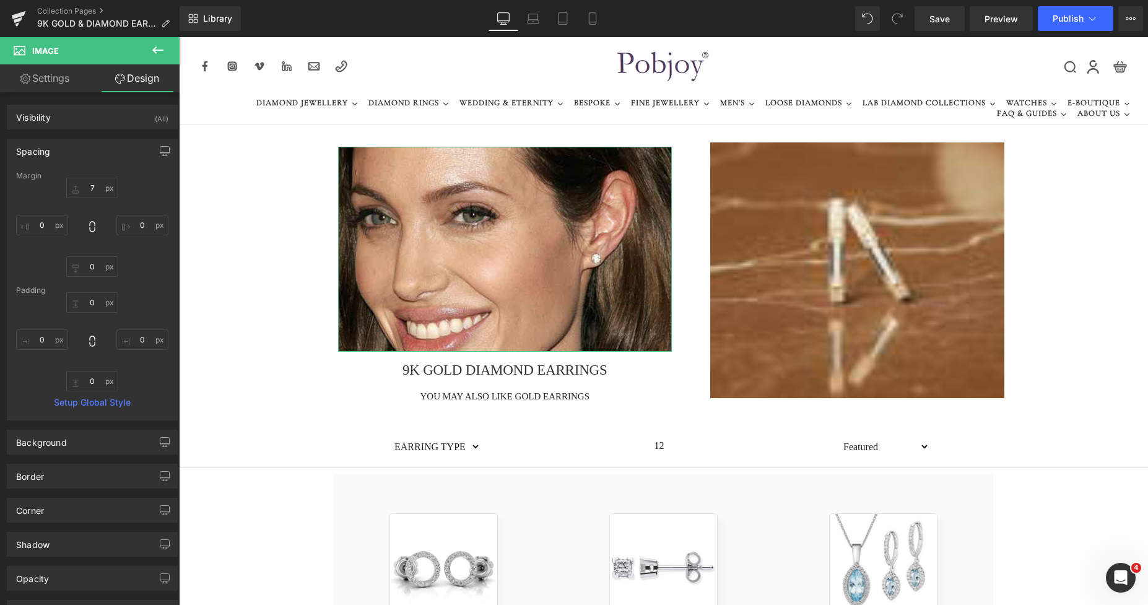
type input "7"
type input "0"
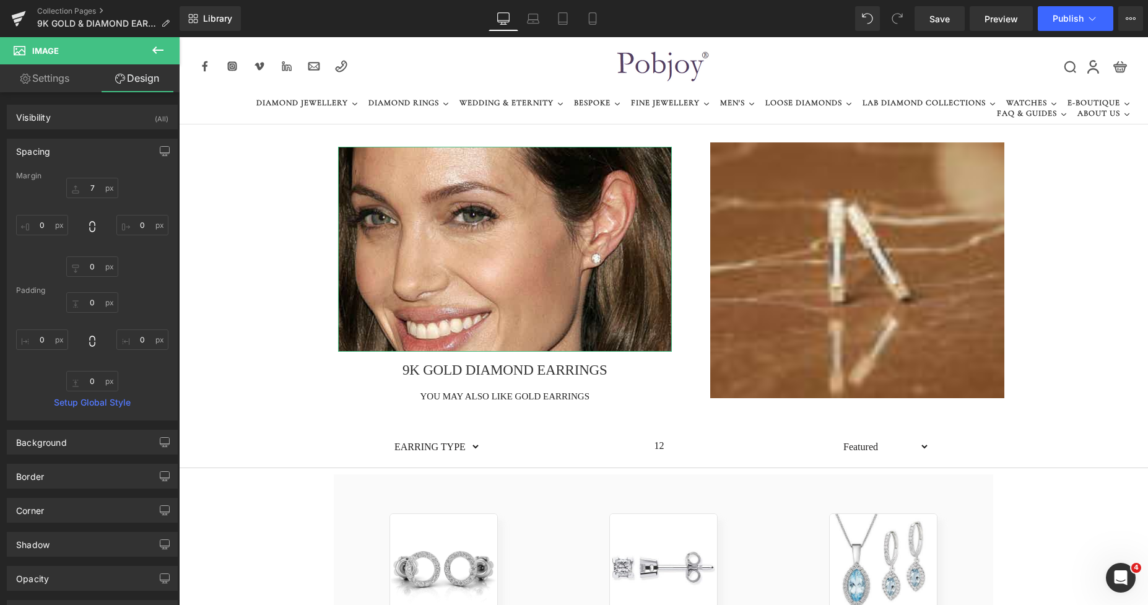
type input "0"
click at [85, 180] on div "Margin" at bounding box center [92, 176] width 152 height 9
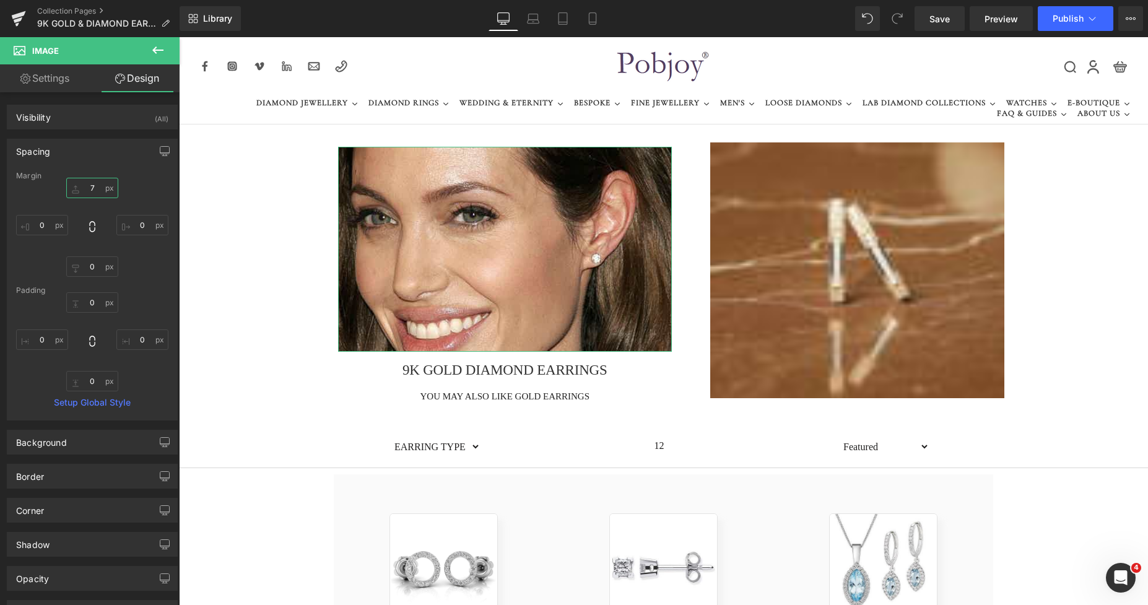
click at [86, 183] on input "7" at bounding box center [92, 188] width 52 height 20
type input "0"
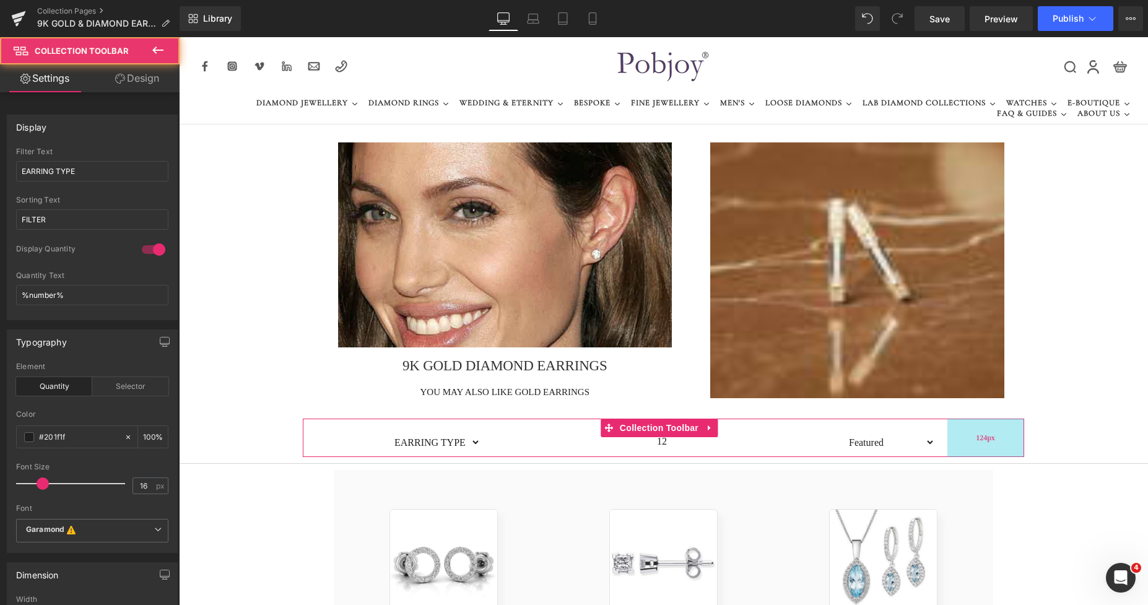
click at [966, 435] on div "124px" at bounding box center [986, 438] width 77 height 38
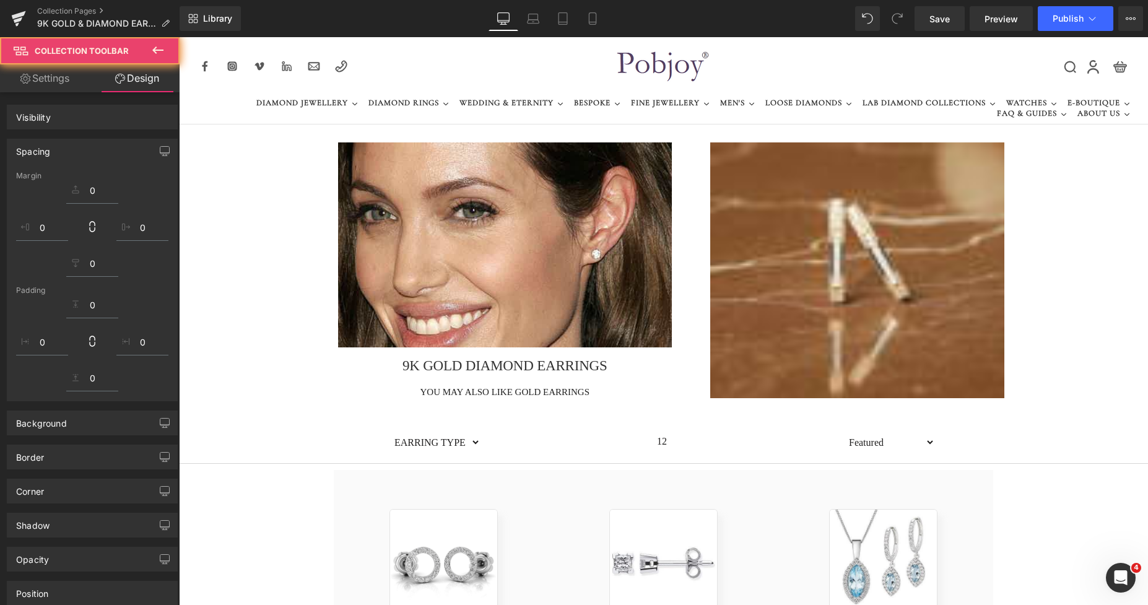
click at [819, 223] on img at bounding box center [858, 270] width 294 height 256
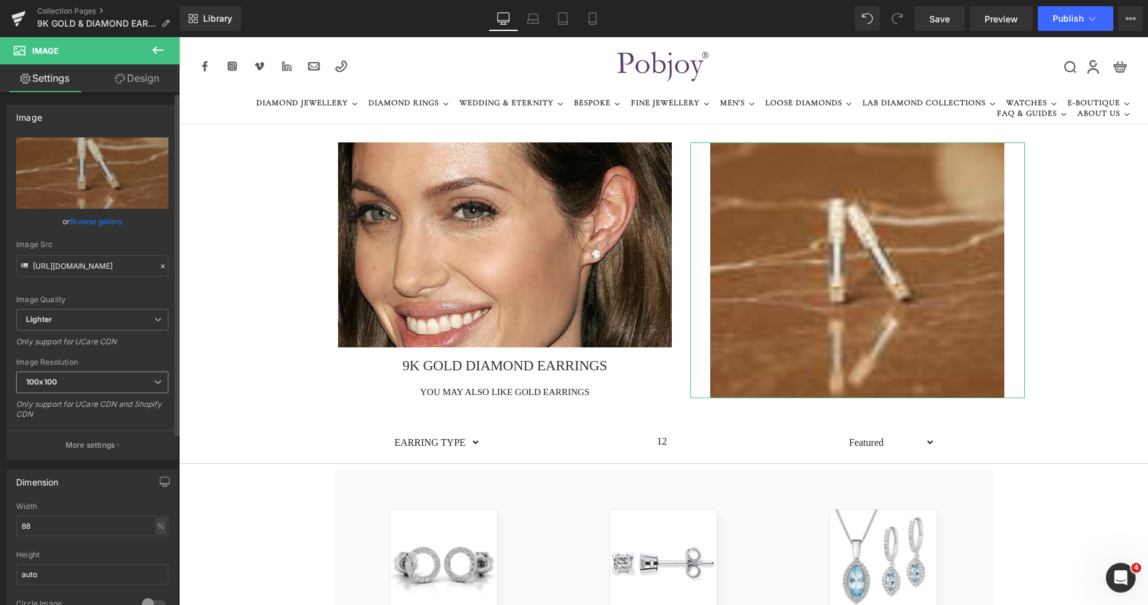
click at [81, 380] on span "100x100" at bounding box center [92, 383] width 152 height 22
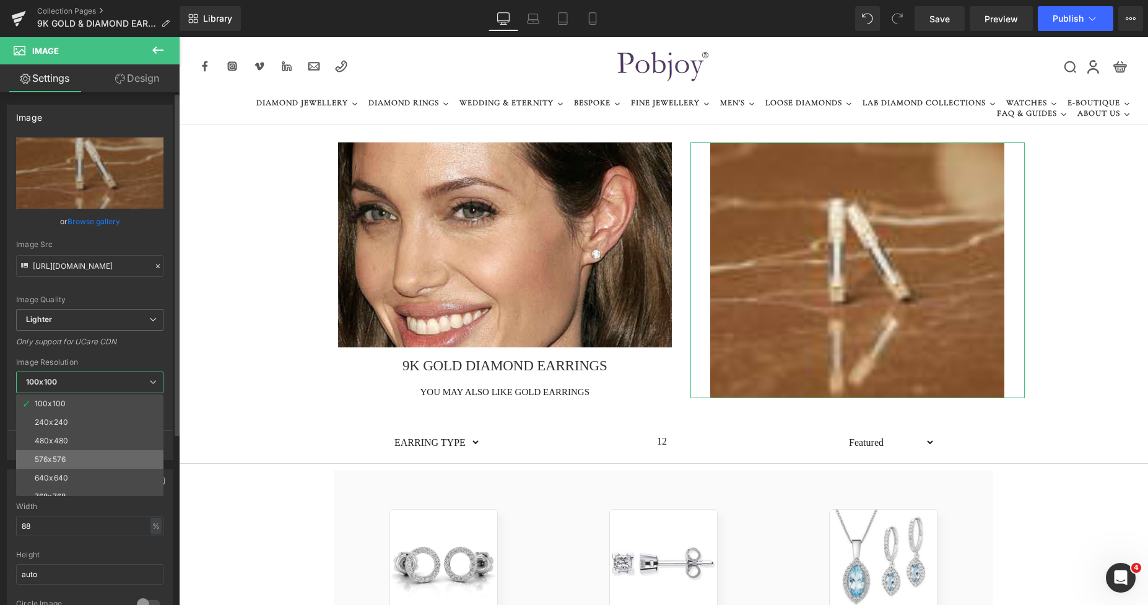
click at [62, 455] on div "576x576" at bounding box center [50, 459] width 31 height 9
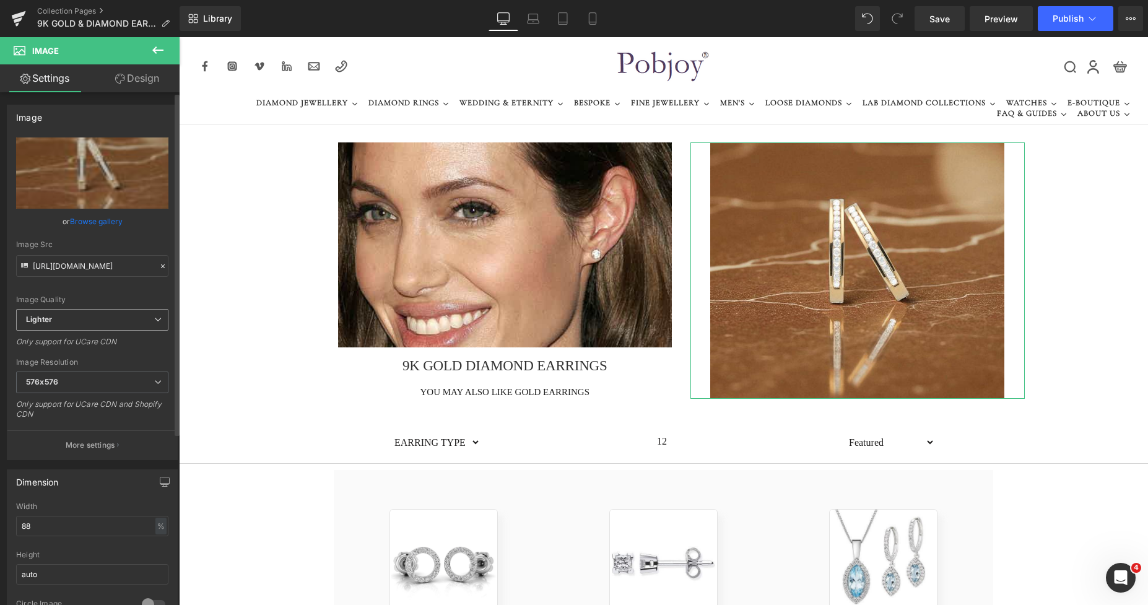
type input "https://ucarecdn.com/399c02a7-1a59-4375-adf0-824706cf034c/-/format/auto/-/previ…"
click at [936, 14] on span "Save" at bounding box center [940, 18] width 20 height 13
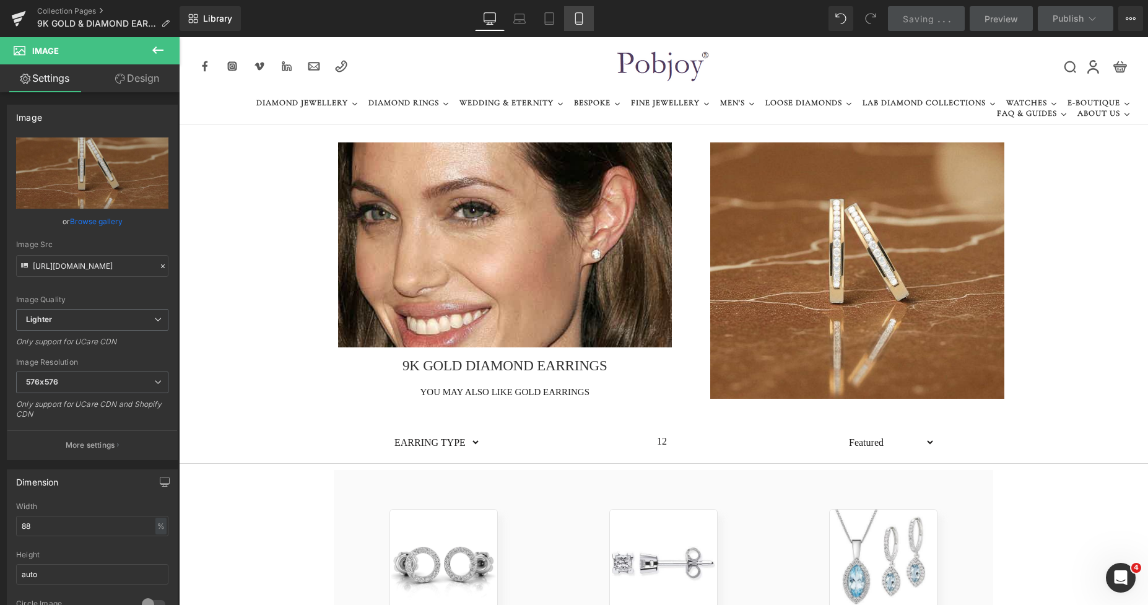
click at [578, 12] on link "Mobile" at bounding box center [579, 18] width 30 height 25
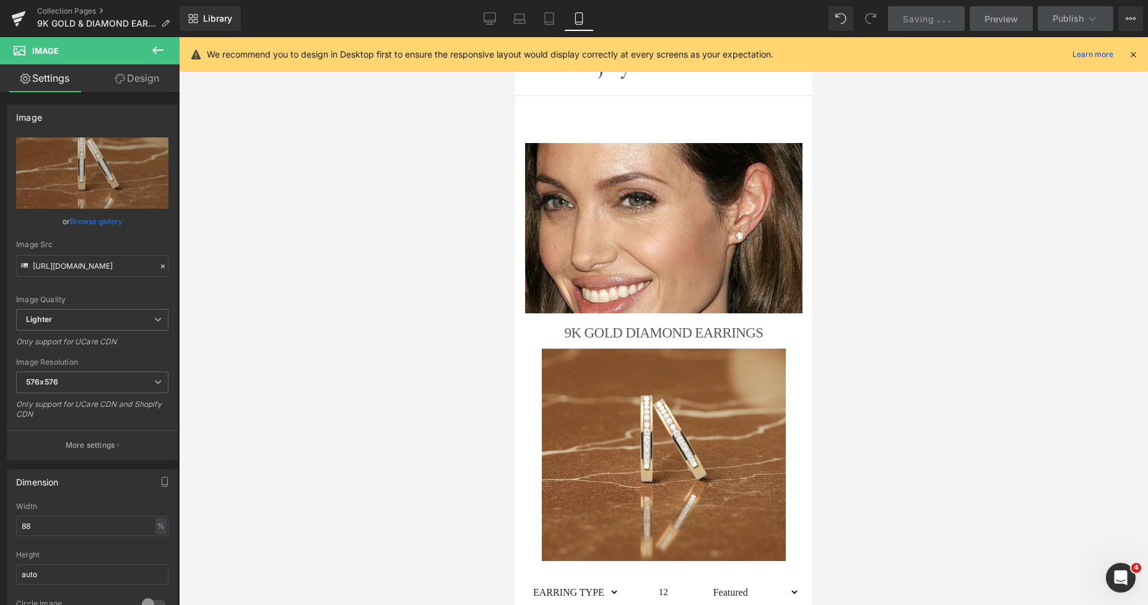
scroll to position [114, 0]
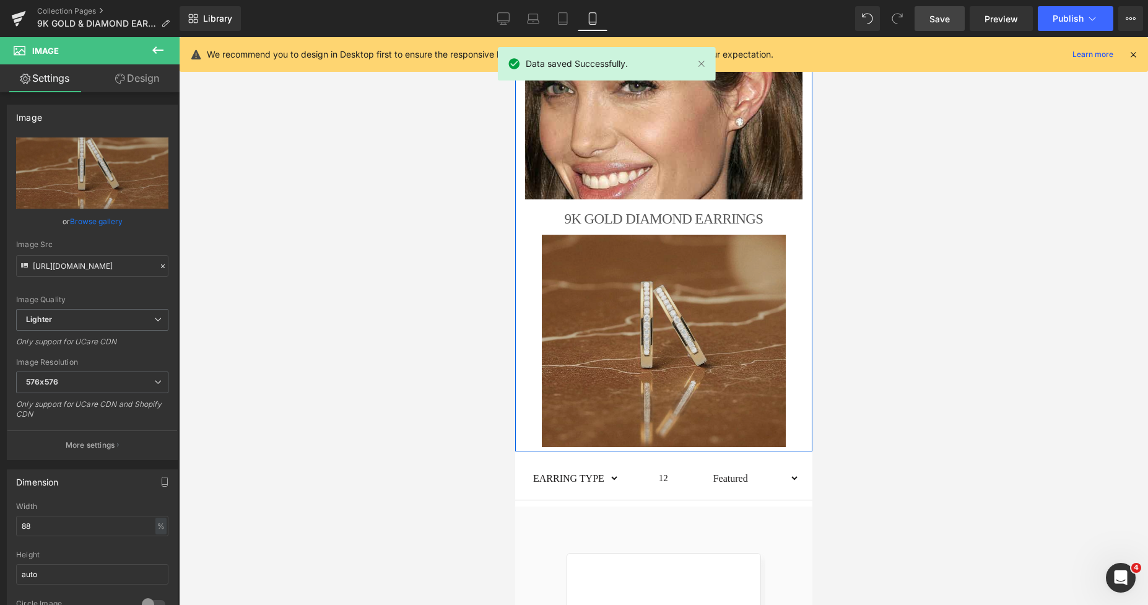
click at [563, 252] on img at bounding box center [663, 341] width 244 height 213
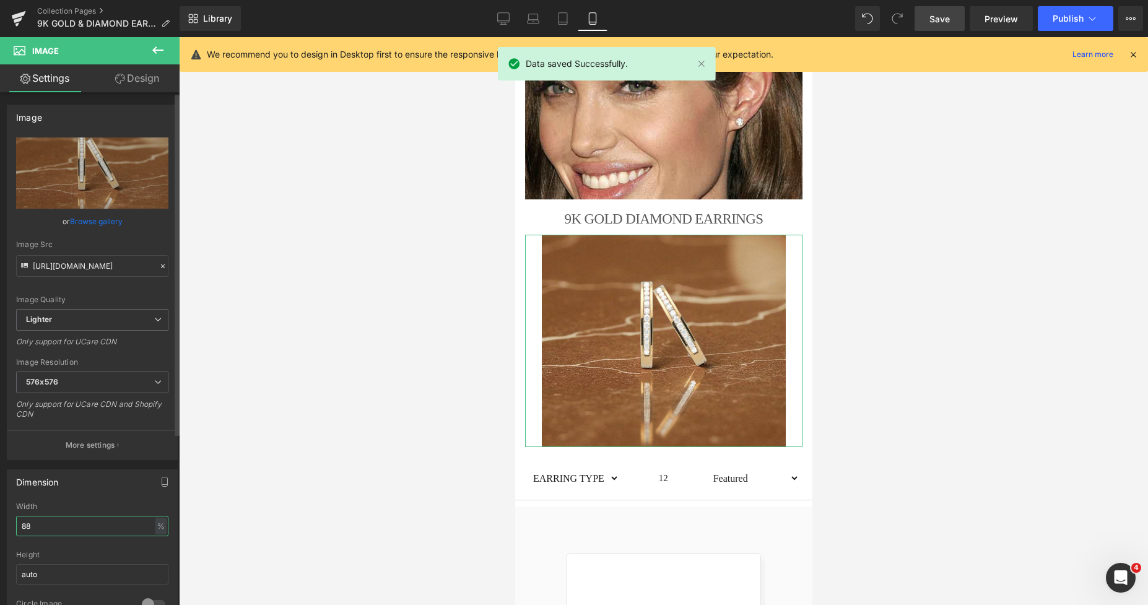
click at [0, 527] on div "Dimension 88% Width 88 % % px auto Height auto 0 Circle Image" at bounding box center [92, 543] width 185 height 167
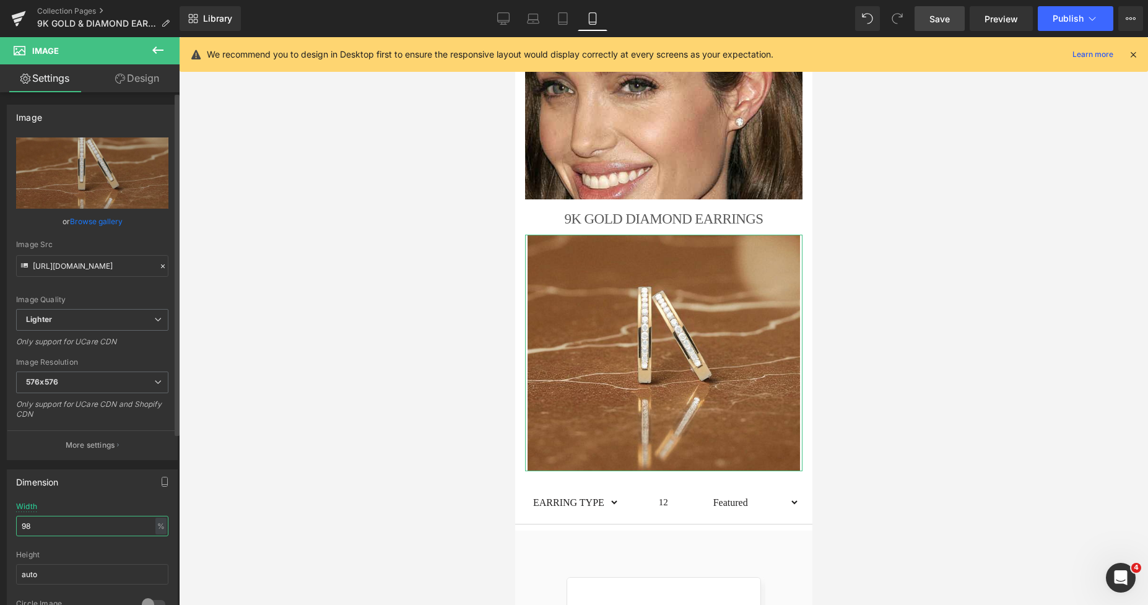
type input "9"
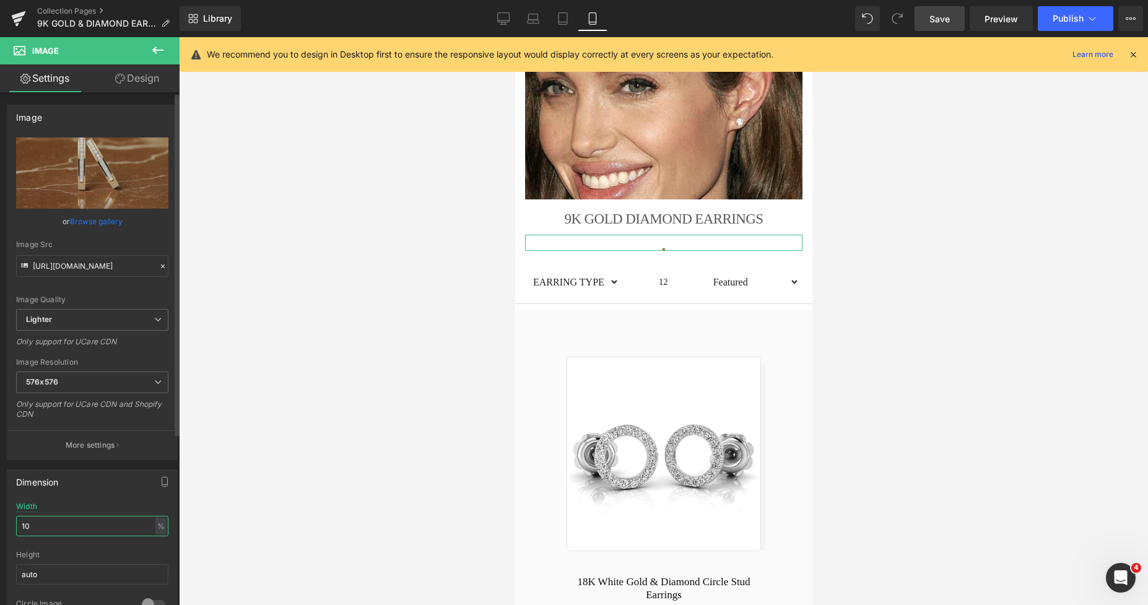
type input "100"
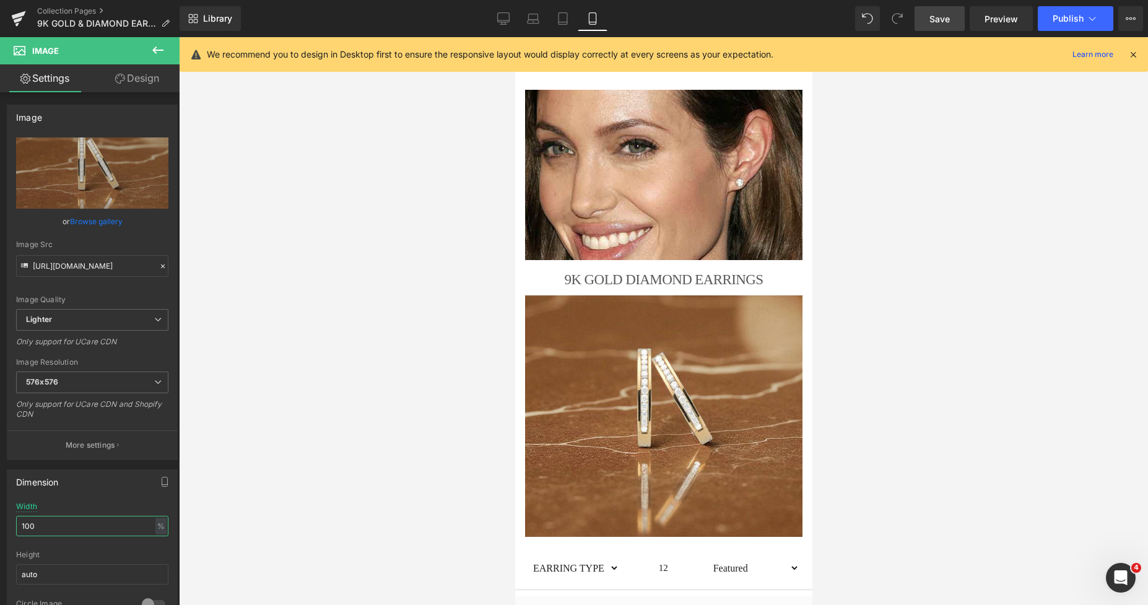
scroll to position [0, 0]
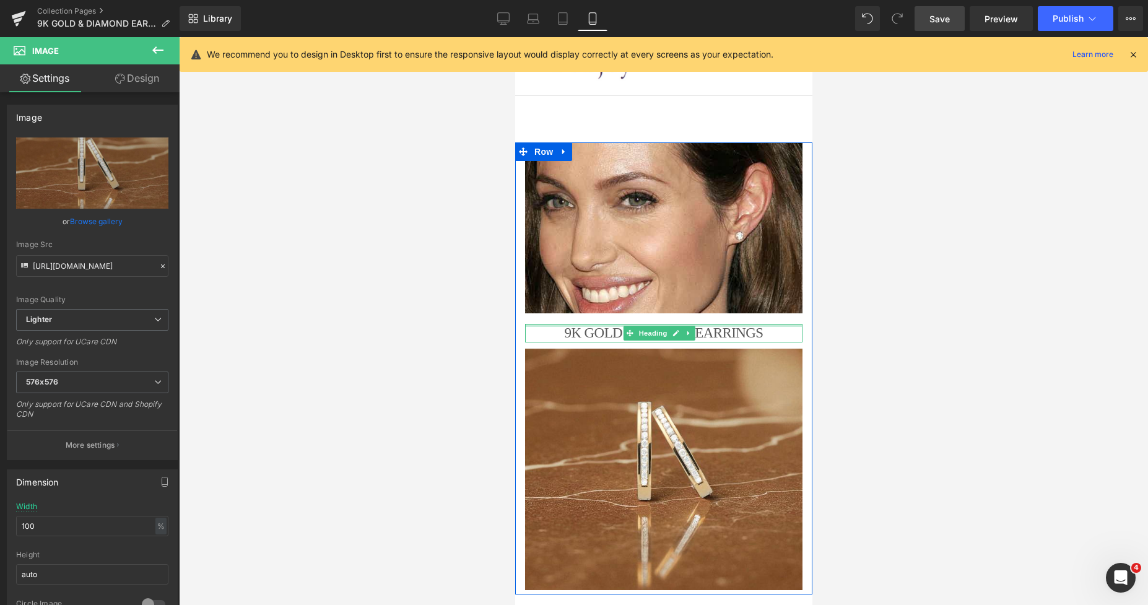
click at [606, 324] on h1 "9K GOLD DIAMOND EARRINGS" at bounding box center [664, 333] width 278 height 19
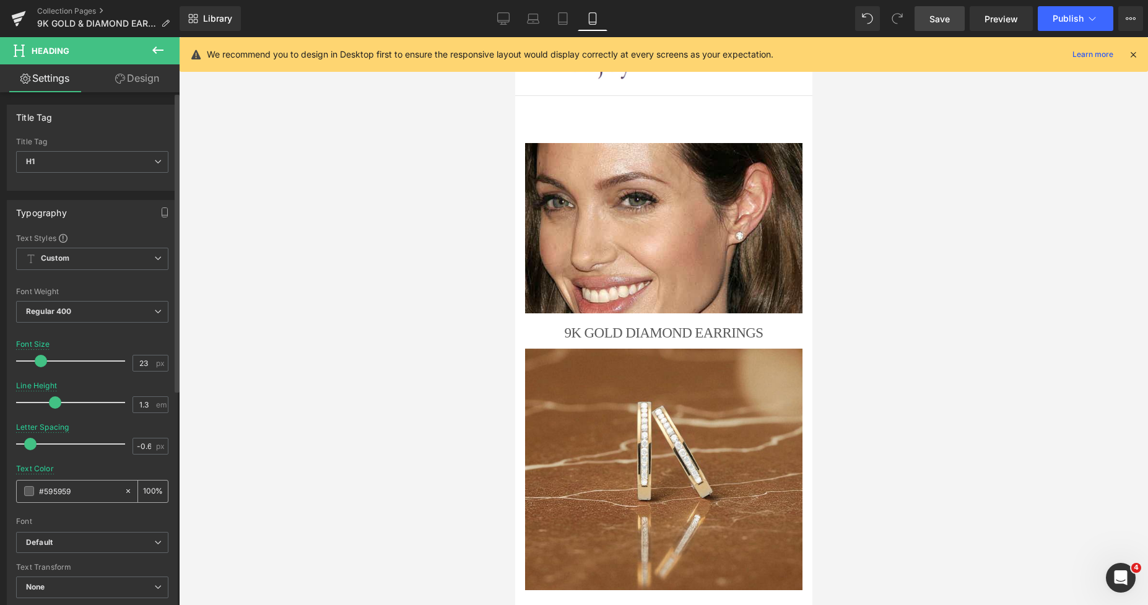
click at [30, 490] on span at bounding box center [29, 491] width 10 height 10
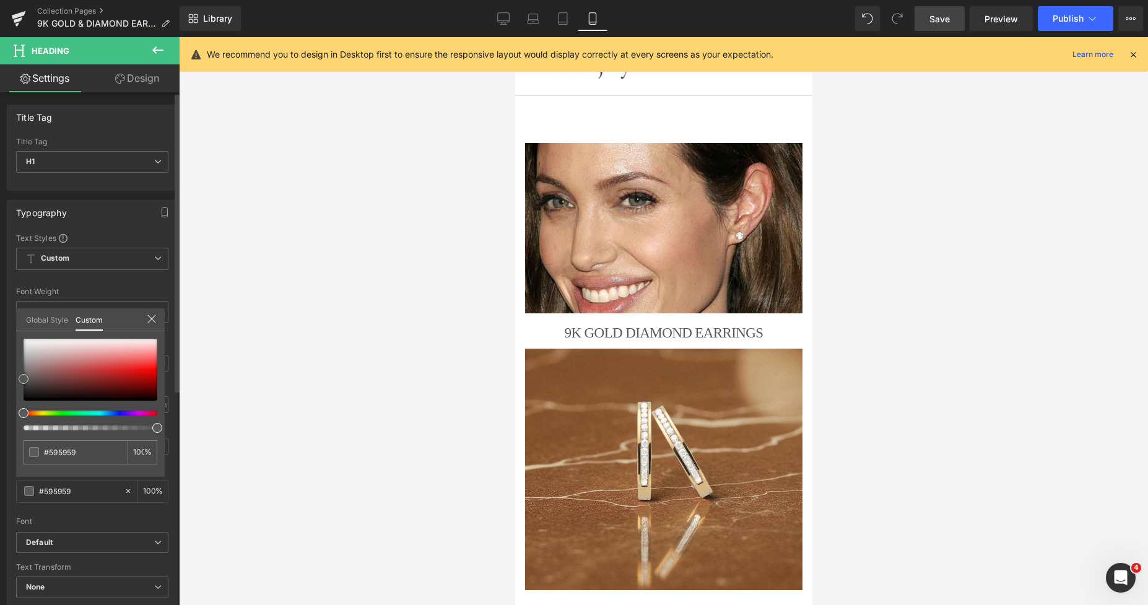
type input "#515151"
type input "#1c1c1c"
drag, startPoint x: 24, startPoint y: 383, endPoint x: 17, endPoint y: 398, distance: 16.6
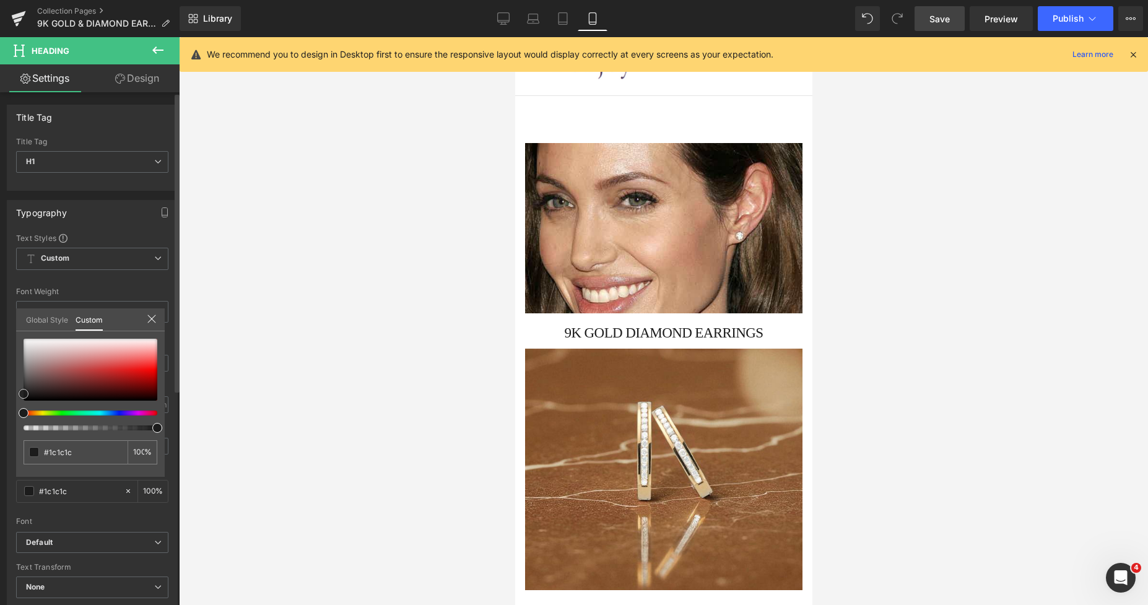
click at [17, 398] on div "#1c1c1c 100 %" at bounding box center [90, 408] width 149 height 138
click at [139, 77] on link "Design" at bounding box center [137, 78] width 90 height 28
click at [0, 0] on div "Spacing" at bounding box center [0, 0] width 0 height 0
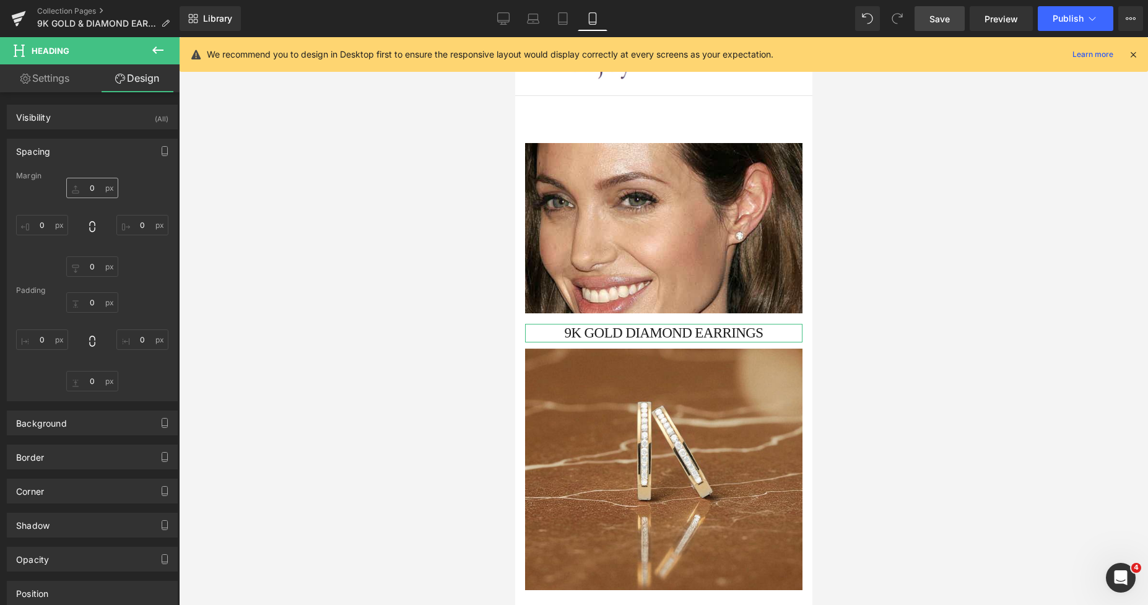
type input "17"
type input "0"
type input "10"
type input "0"
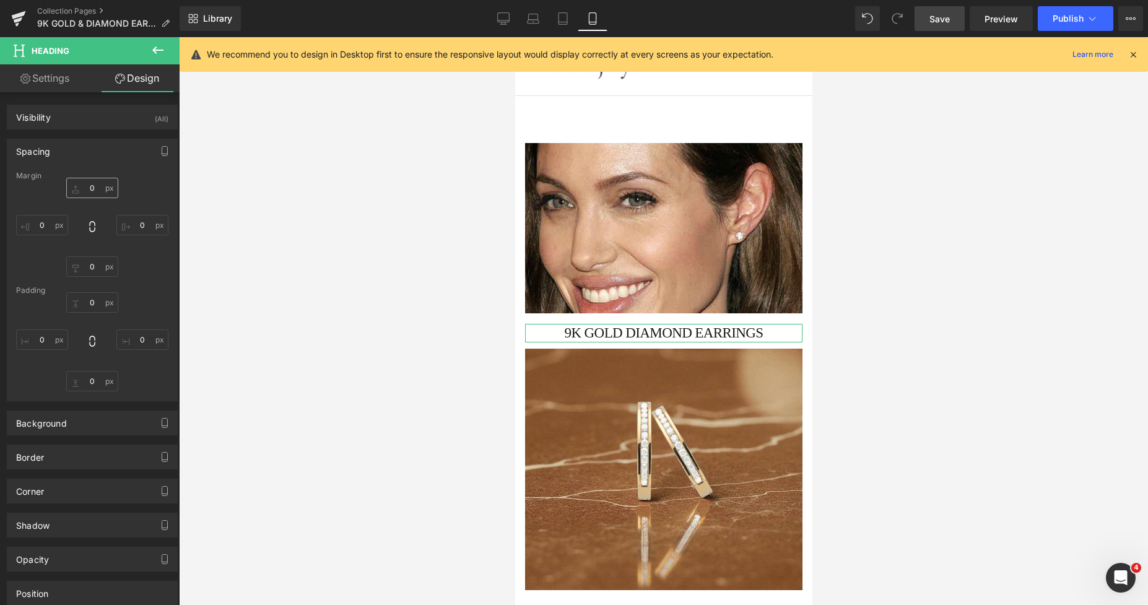
type input "0"
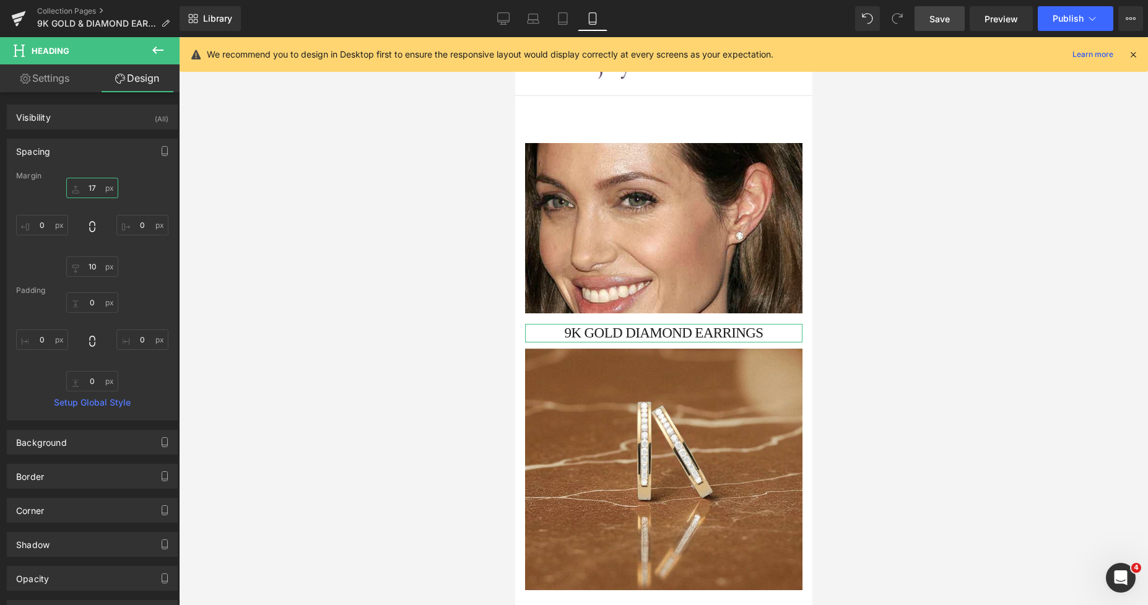
click at [84, 195] on input "17" at bounding box center [92, 188] width 52 height 20
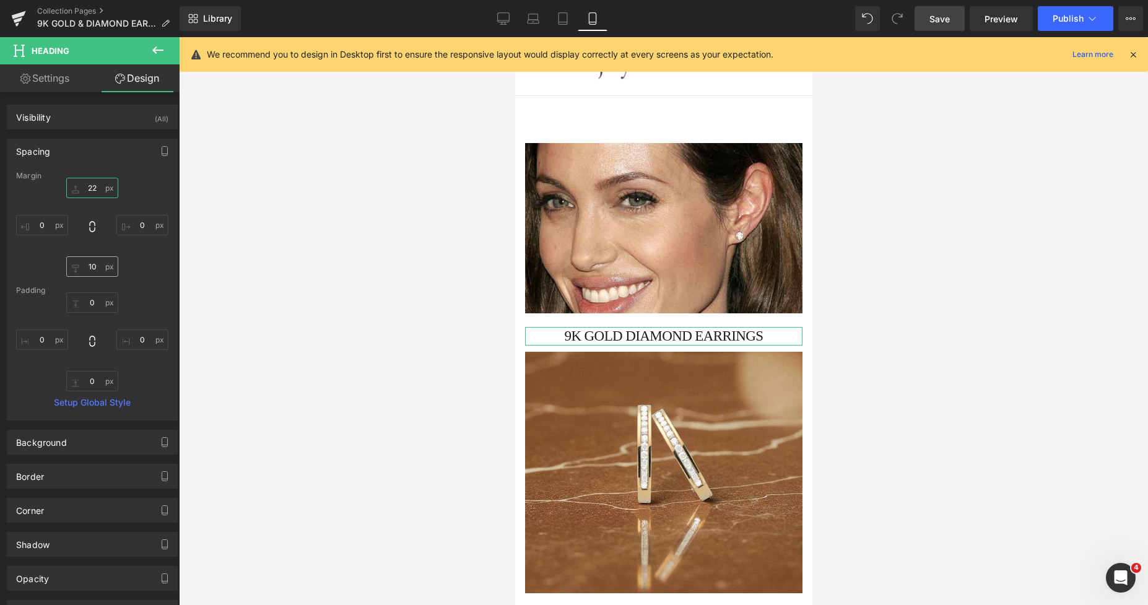
type input "22"
click at [81, 266] on input "10" at bounding box center [92, 266] width 52 height 20
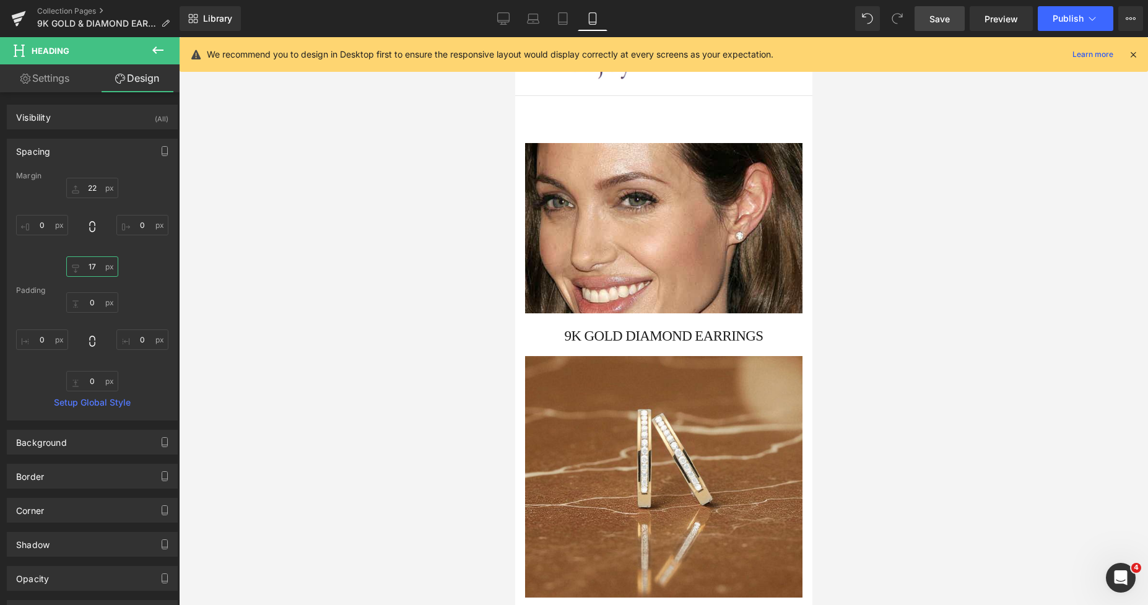
type input "17"
click at [942, 17] on span "Save" at bounding box center [940, 18] width 20 height 13
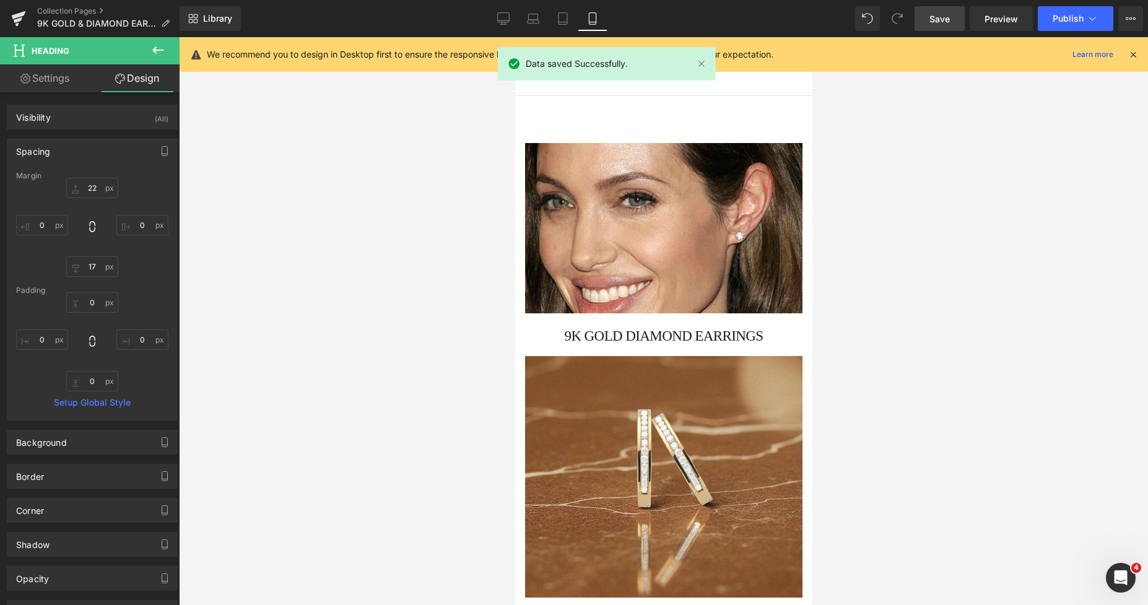
click at [481, 26] on div "Library Mobile Desktop Laptop Tablet Mobile Save Preview Publish Scheduled View…" at bounding box center [664, 18] width 969 height 25
click at [499, 20] on icon at bounding box center [504, 20] width 12 height 0
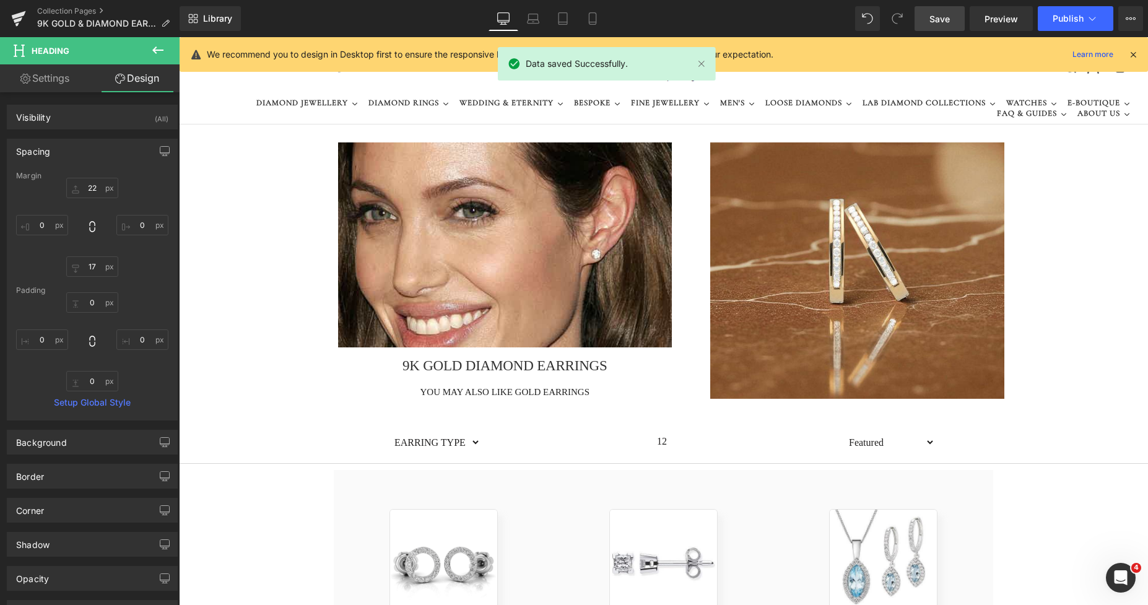
type input "14"
type input "0"
type input "5"
type input "0"
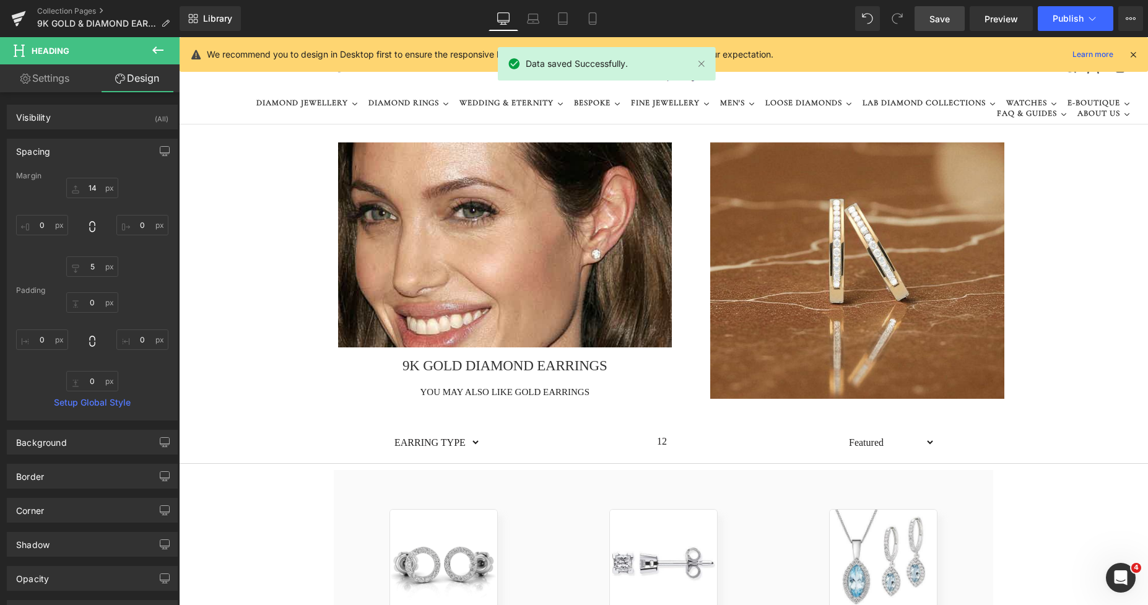
type input "0"
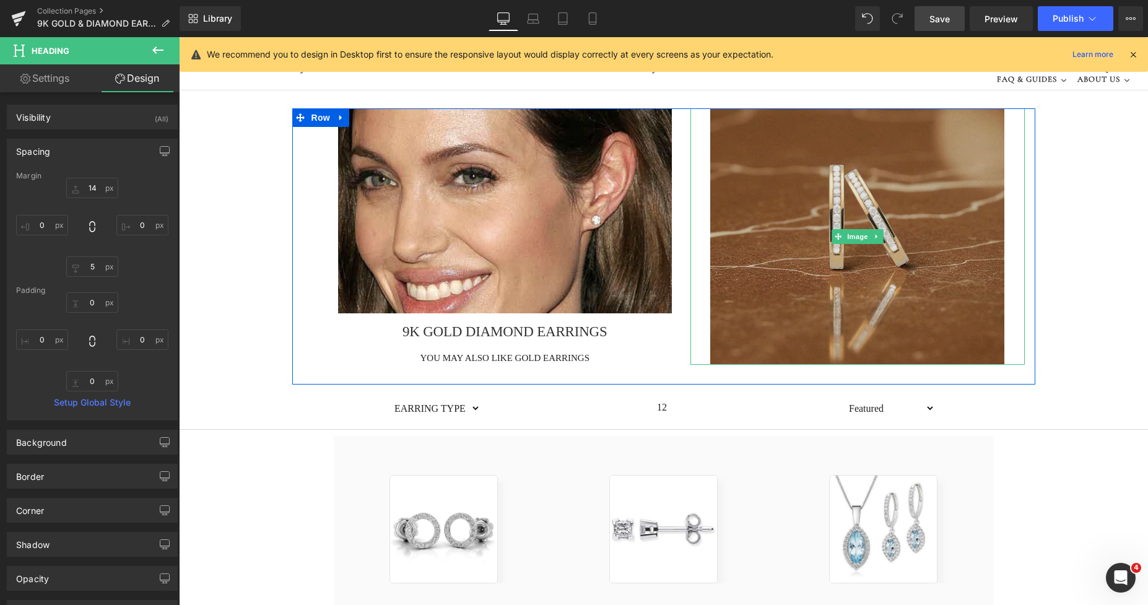
click at [725, 201] on img at bounding box center [858, 236] width 294 height 256
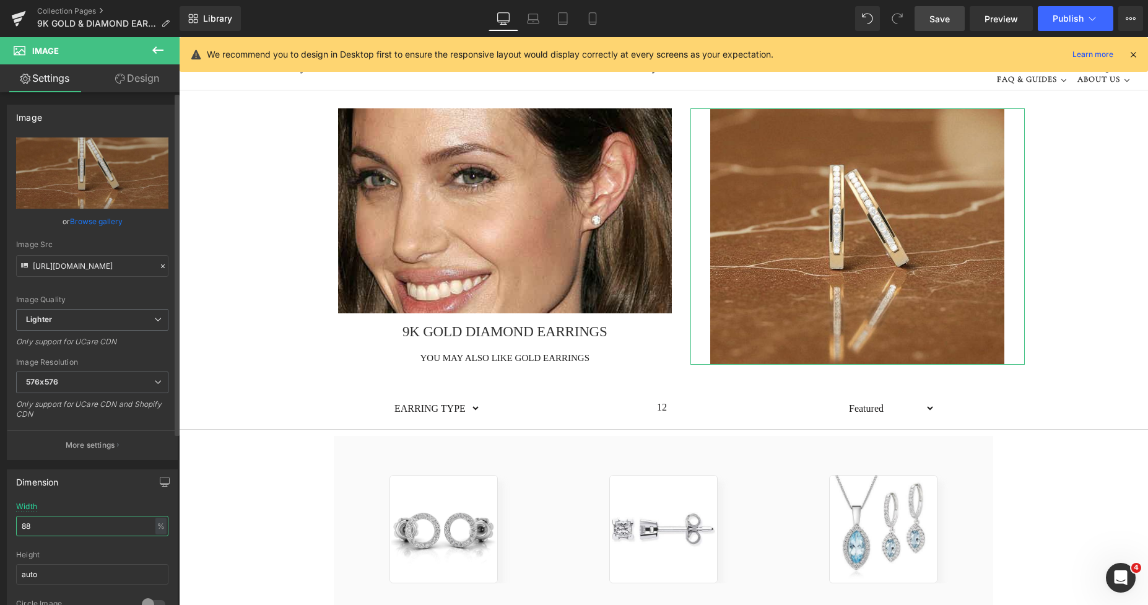
click at [98, 531] on input "88" at bounding box center [92, 526] width 152 height 20
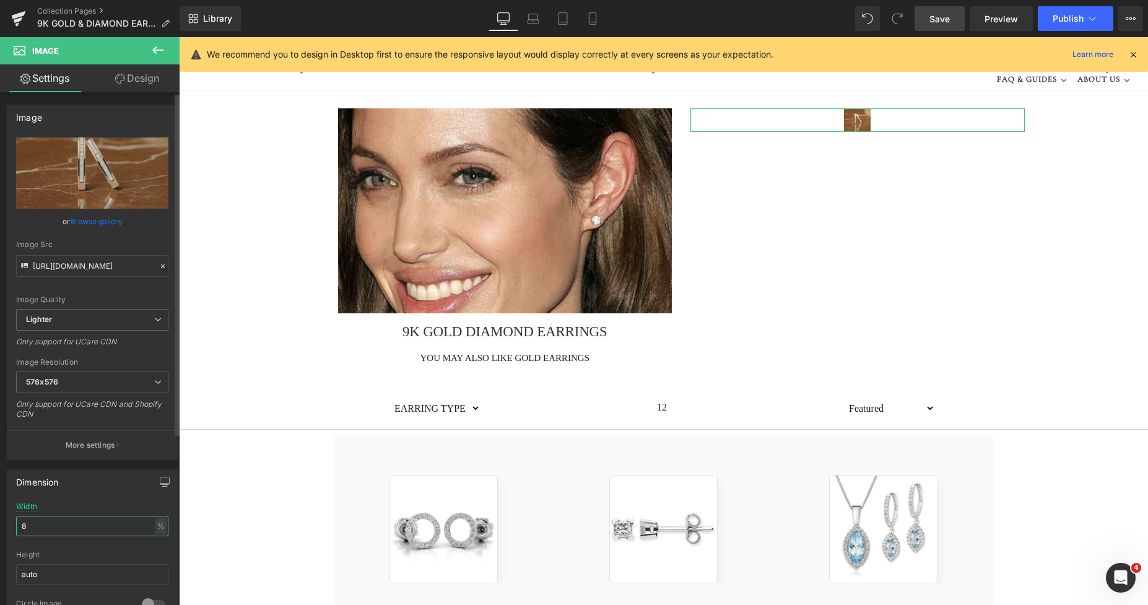
type input "86"
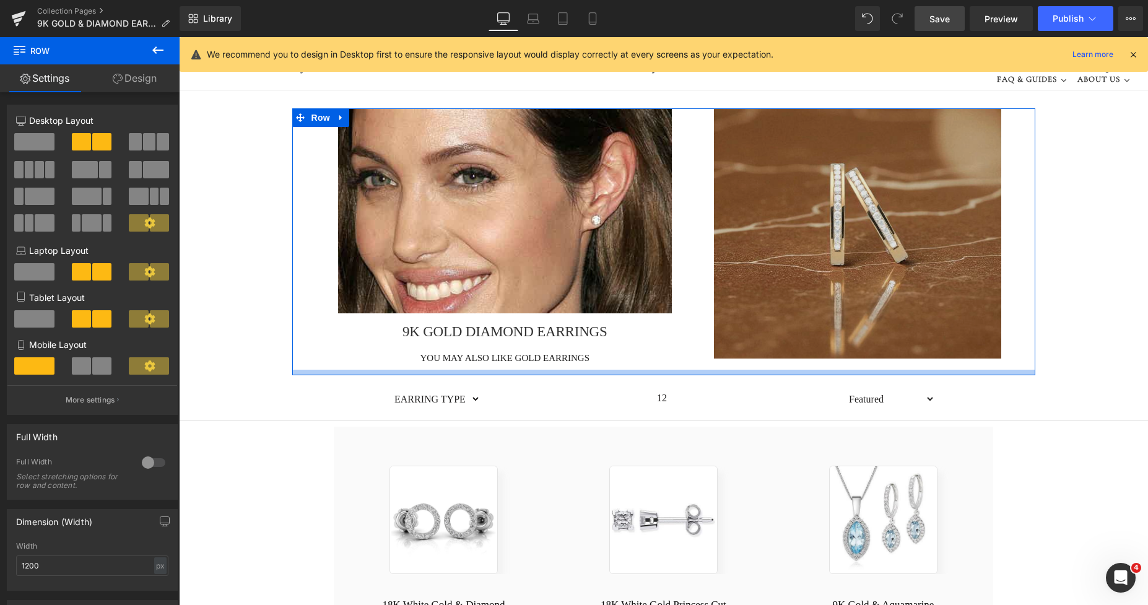
drag, startPoint x: 758, startPoint y: 382, endPoint x: 903, endPoint y: 168, distance: 258.8
click at [748, 372] on div at bounding box center [663, 373] width 743 height 6
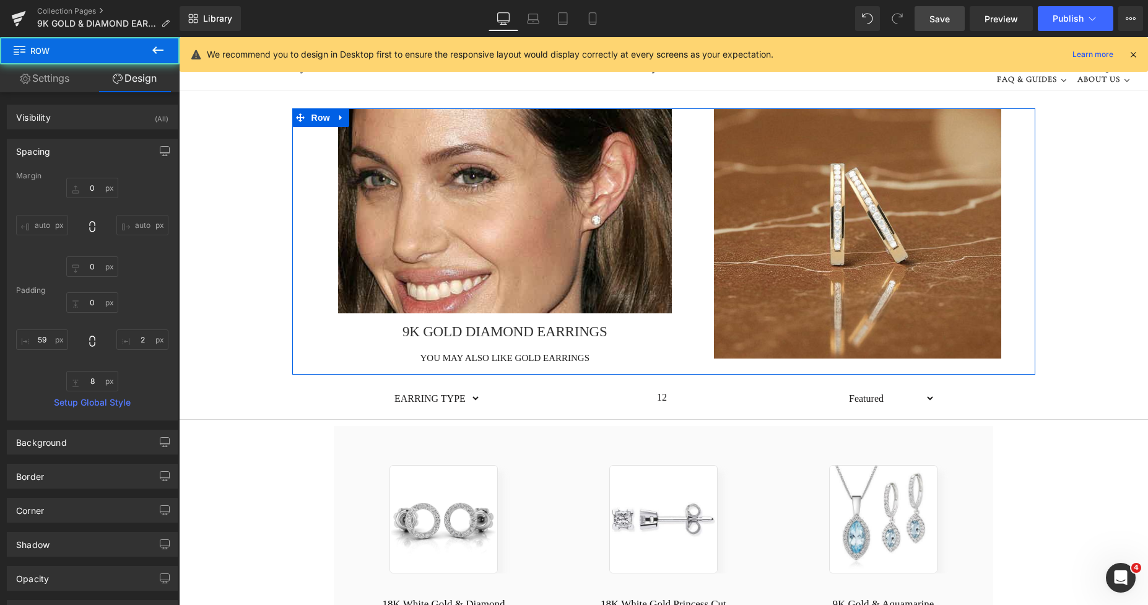
click at [934, 21] on span "Save" at bounding box center [940, 18] width 20 height 13
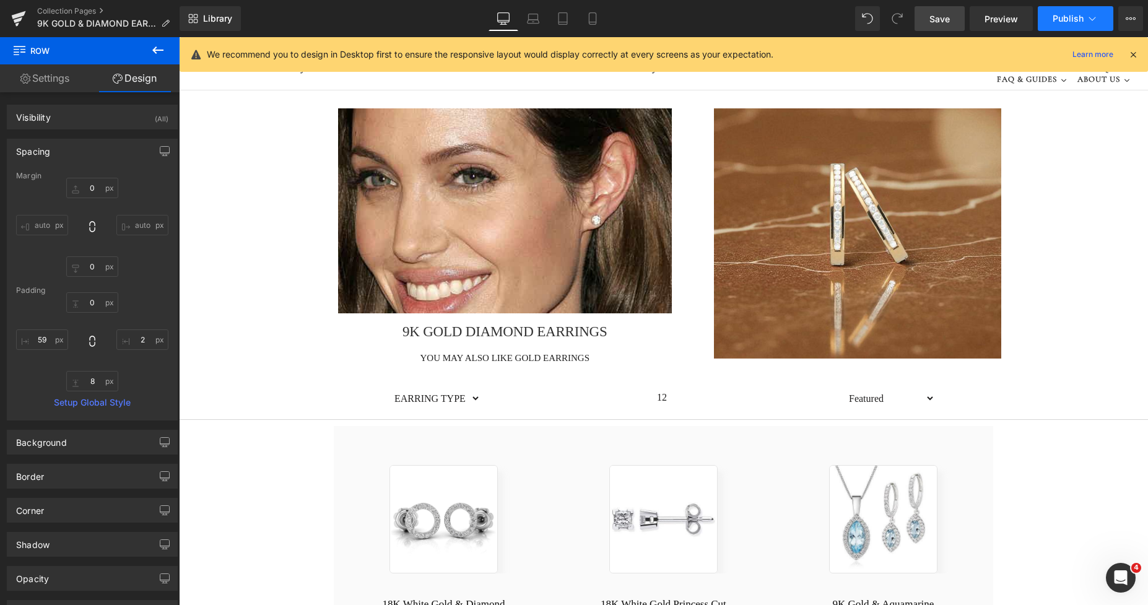
click at [1074, 22] on span "Publish" at bounding box center [1068, 19] width 31 height 10
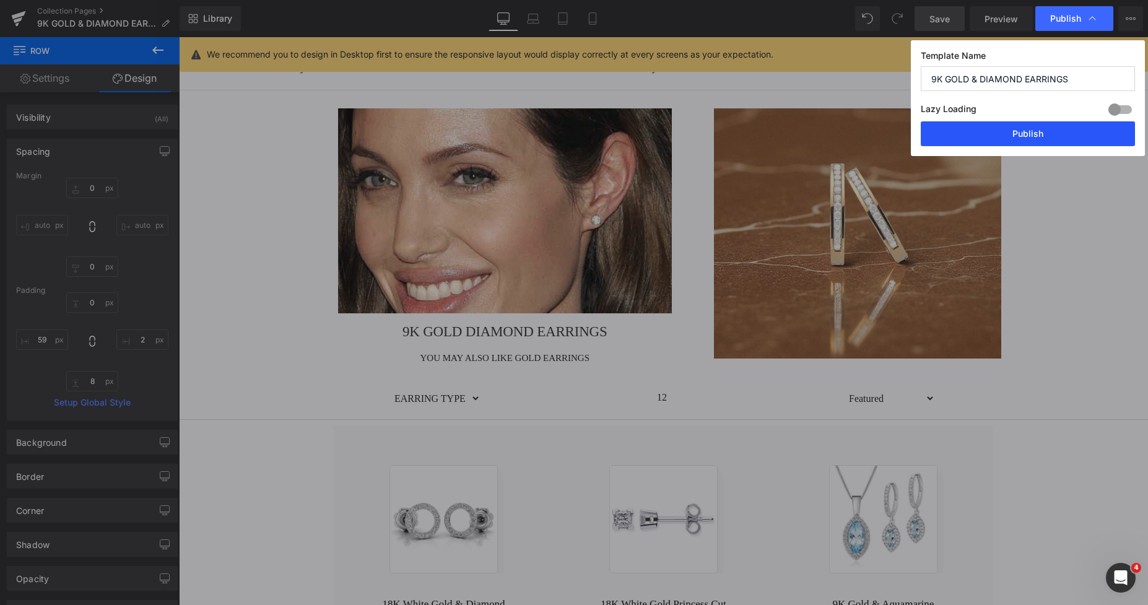
click at [1026, 129] on button "Publish" at bounding box center [1028, 133] width 214 height 25
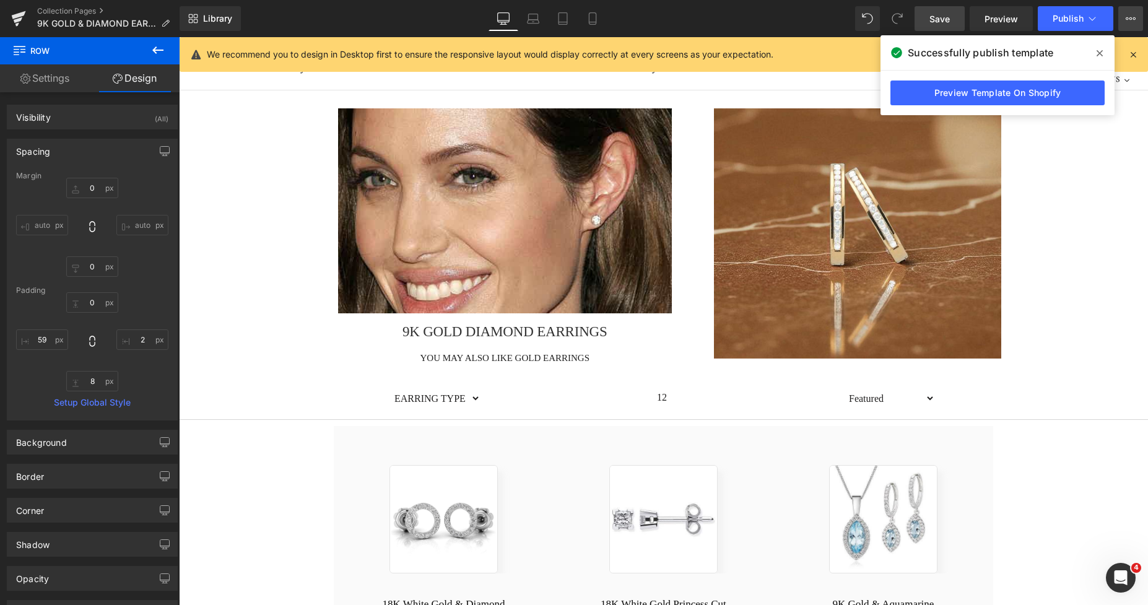
click at [1129, 16] on icon at bounding box center [1131, 19] width 10 height 10
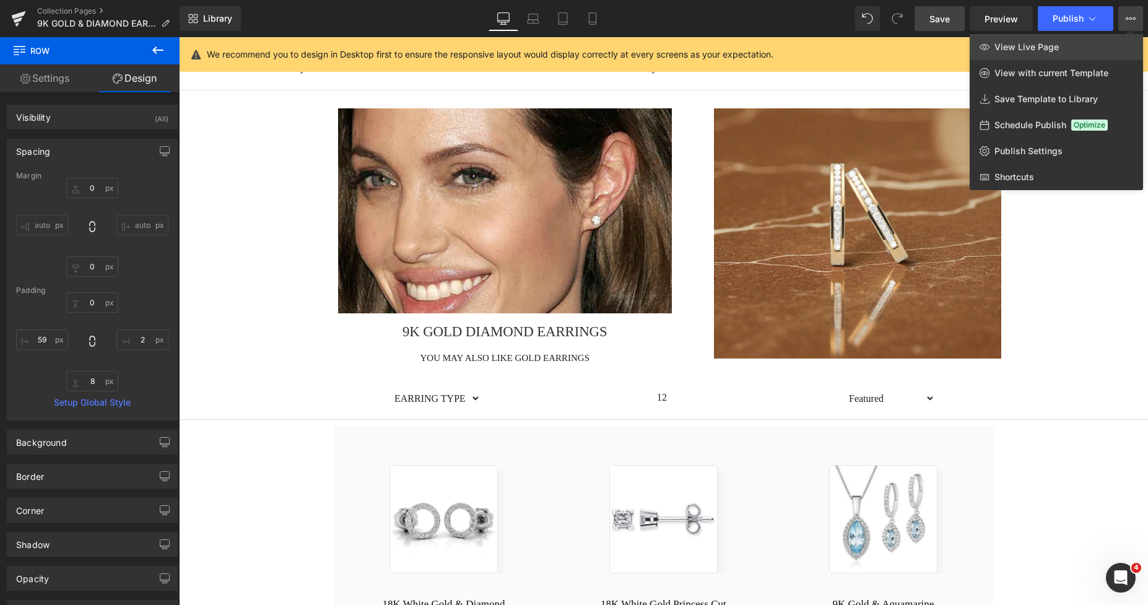
click at [1061, 37] on link "View Live Page" at bounding box center [1056, 47] width 173 height 26
